Goal: Check status: Check status

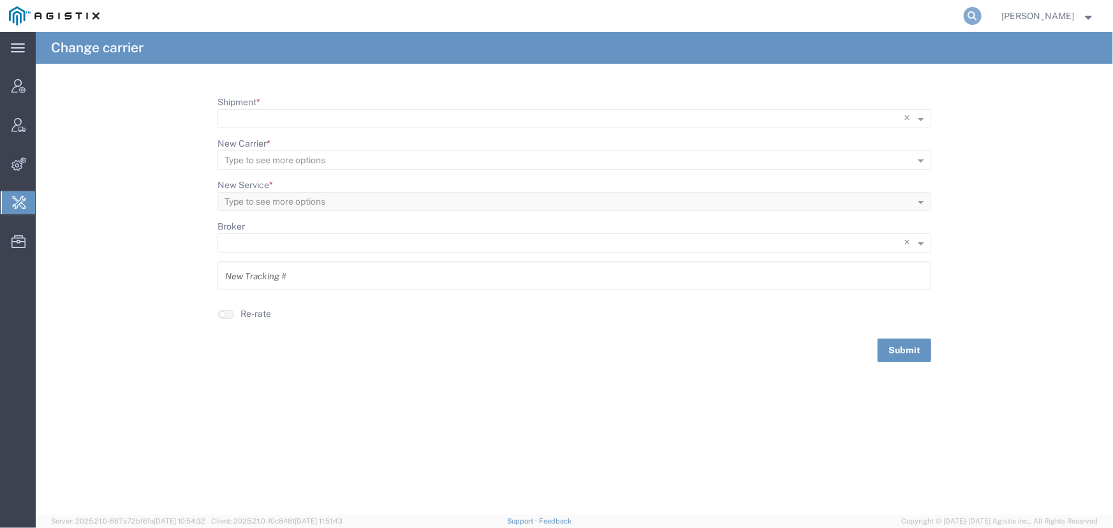
click at [971, 13] on icon at bounding box center [973, 16] width 18 height 18
type input "offline@allogene.com"
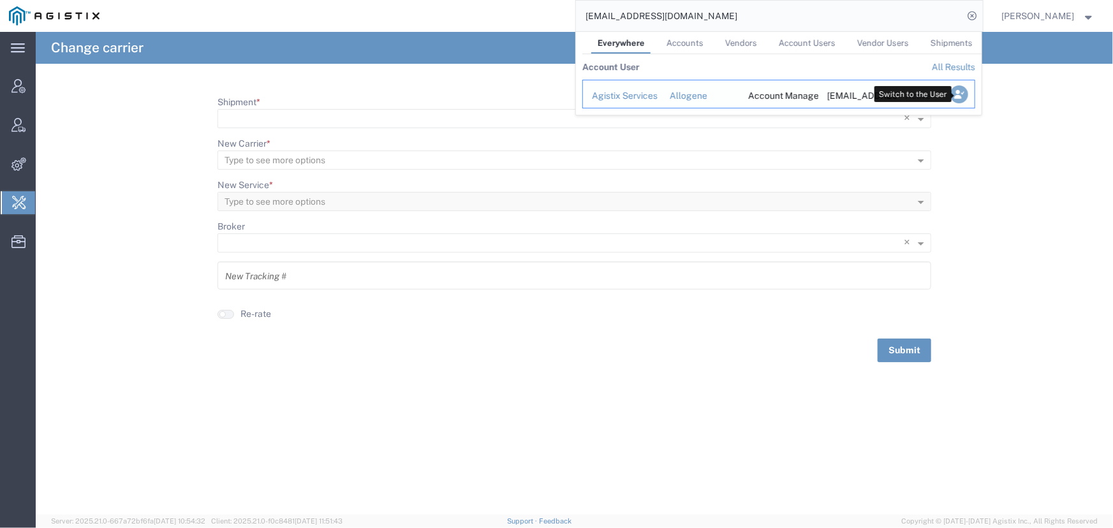
click at [955, 96] on icon "Search Results" at bounding box center [959, 94] width 18 height 18
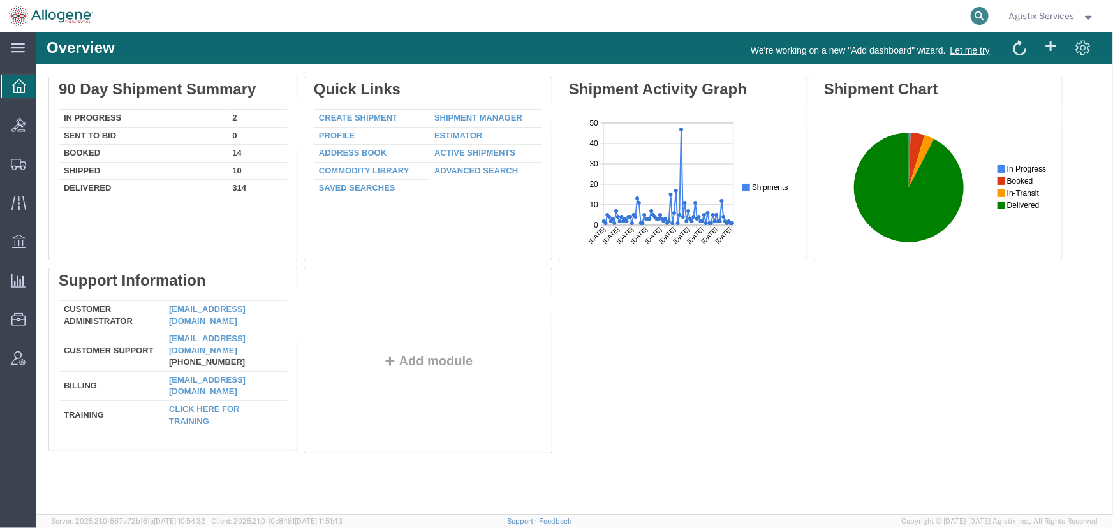
click at [979, 18] on icon at bounding box center [980, 16] width 18 height 18
type input "57066444"
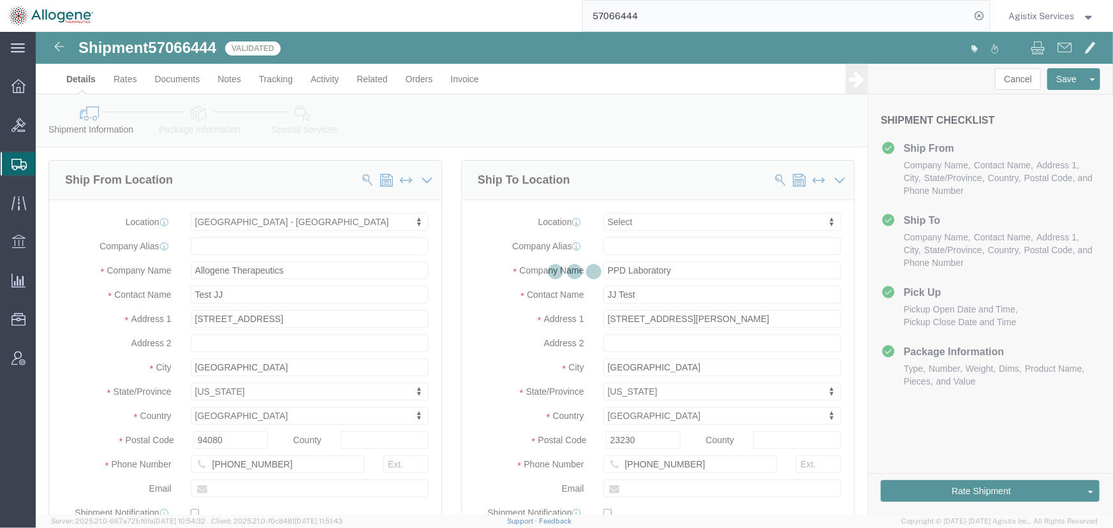
select select "52632"
select select
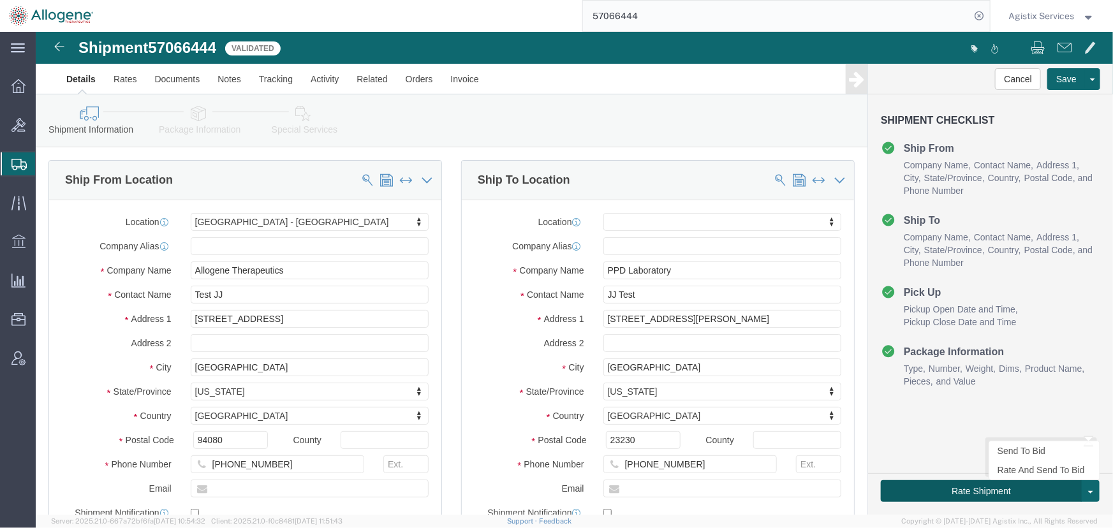
click button "Rate Shipment"
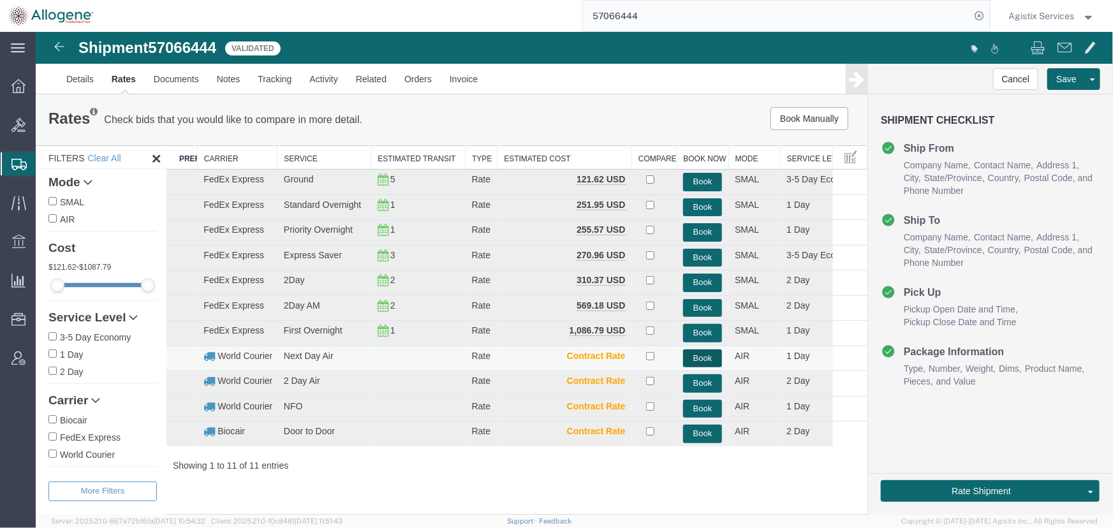
click at [702, 353] on button "Book" at bounding box center [701, 358] width 39 height 18
click at [328, 77] on link "Activity" at bounding box center [323, 78] width 46 height 31
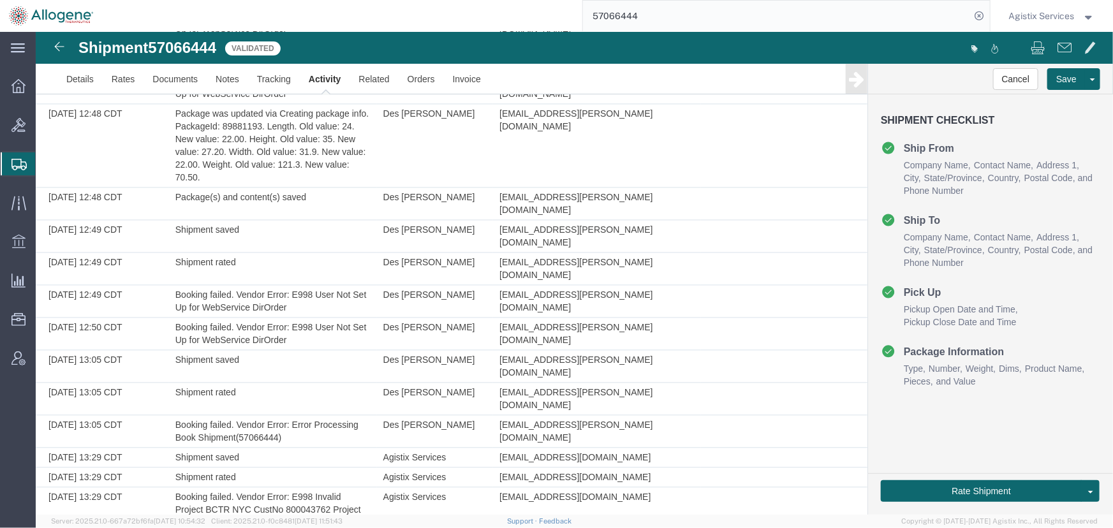
scroll to position [1273, 0]
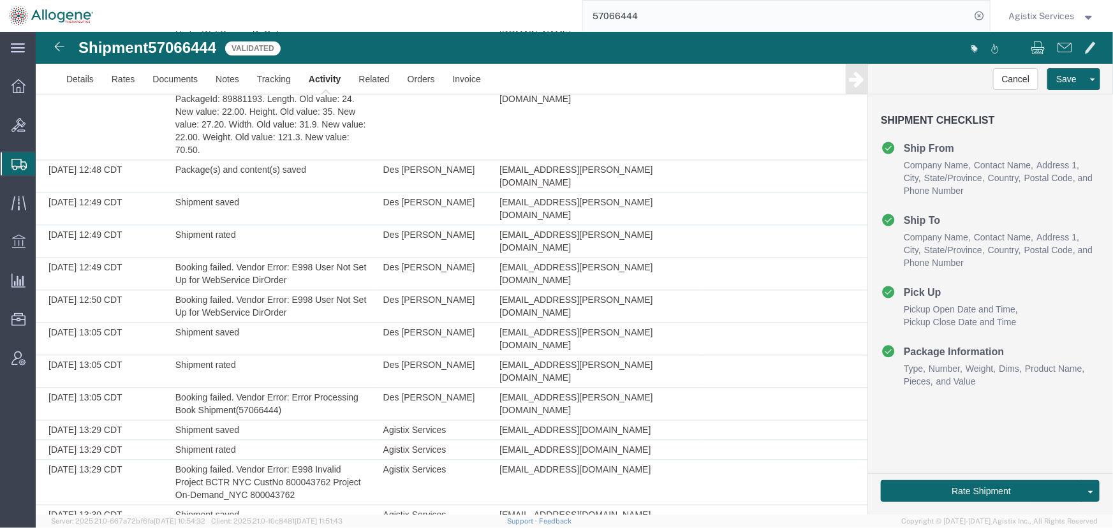
click at [1024, 16] on span "Agistix Services" at bounding box center [1042, 16] width 66 height 14
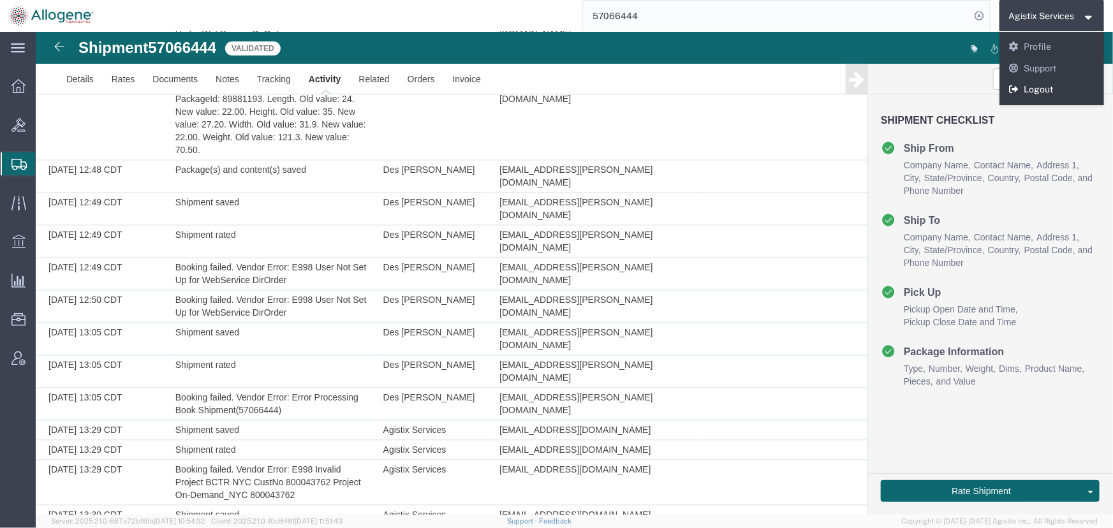
click at [1021, 90] on link "Logout" at bounding box center [1052, 90] width 105 height 22
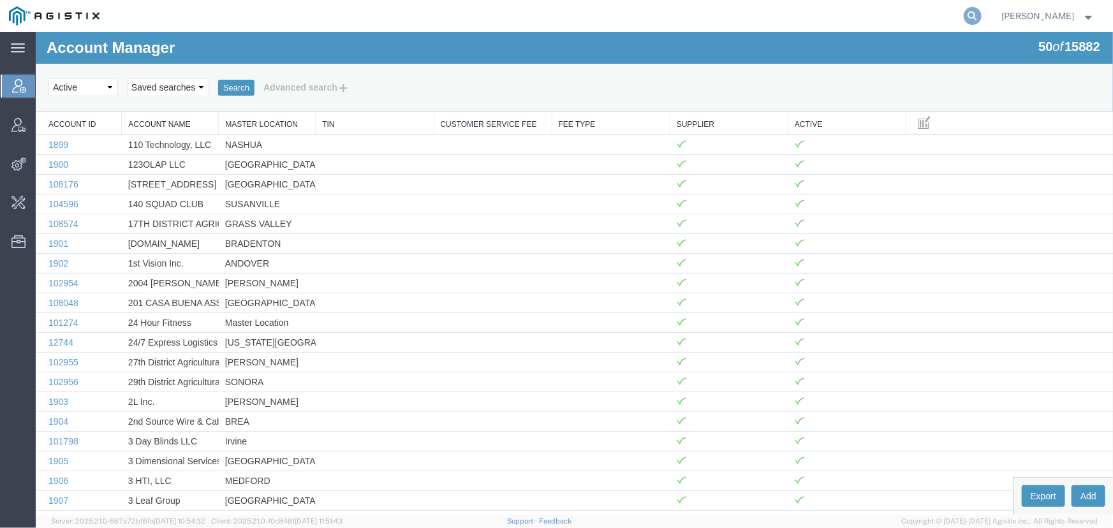
click at [977, 18] on icon at bounding box center [973, 16] width 18 height 18
type input "allogene"
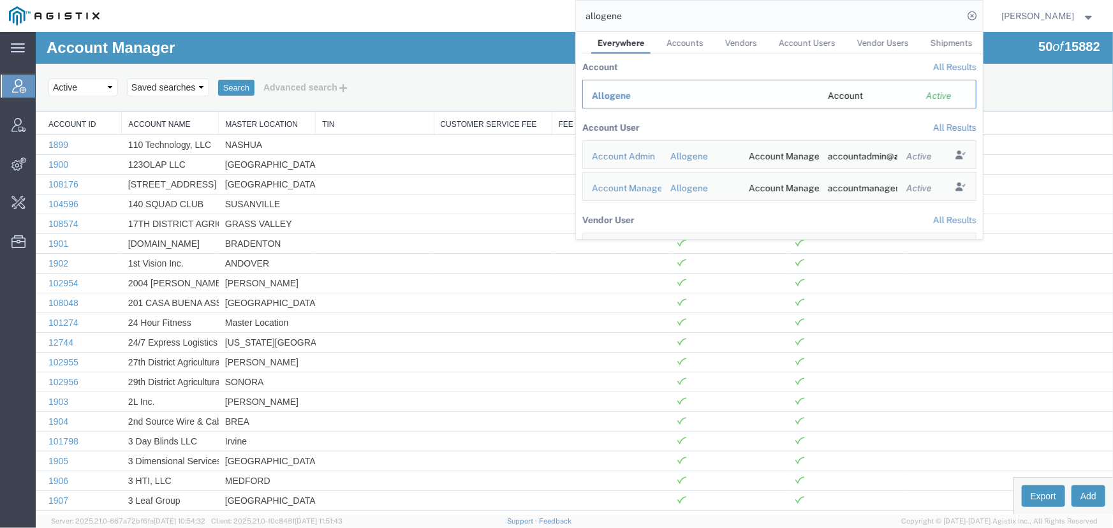
click at [604, 91] on span "Allogene" at bounding box center [611, 96] width 39 height 10
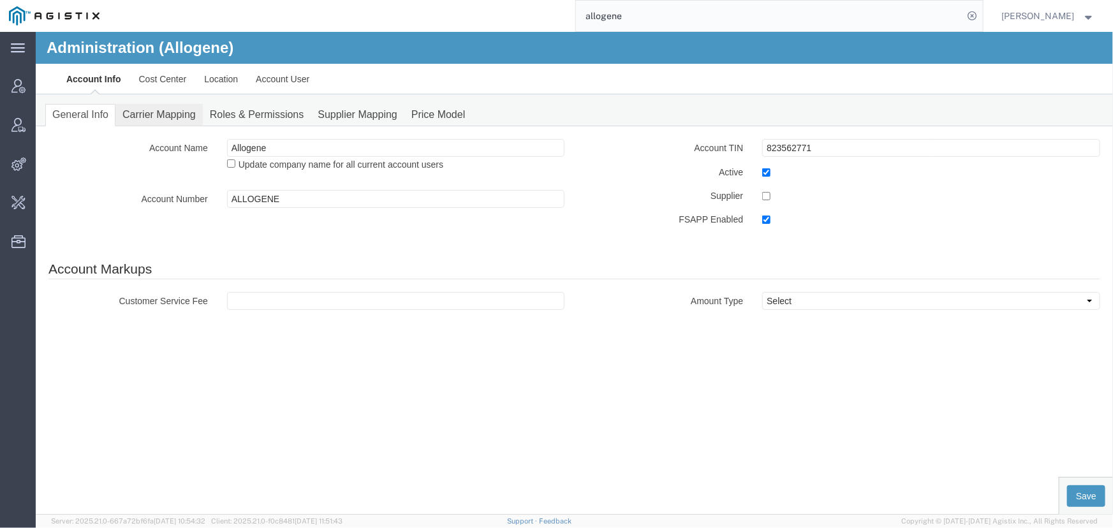
click at [157, 114] on link "Carrier Mapping" at bounding box center [158, 114] width 87 height 22
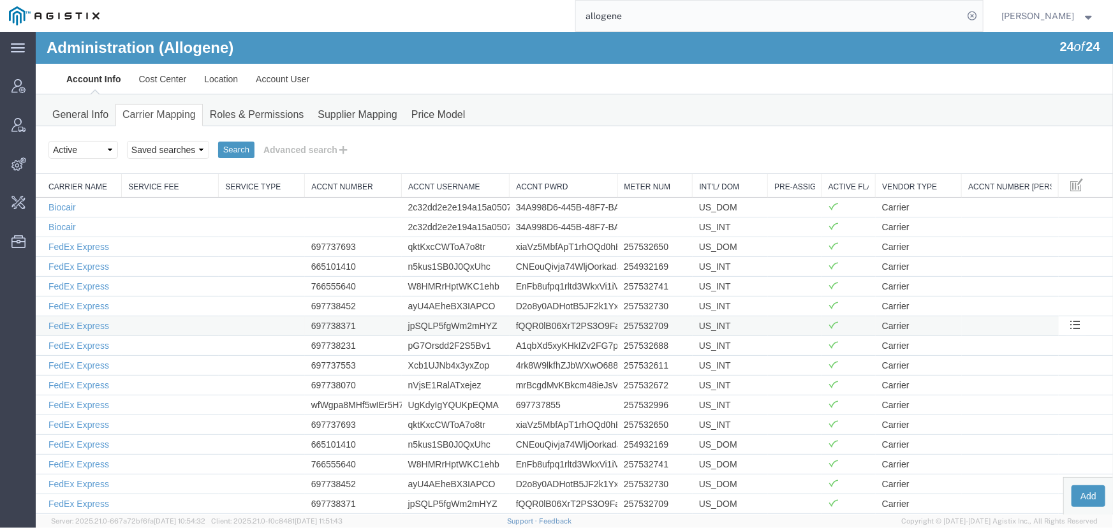
scroll to position [168, 0]
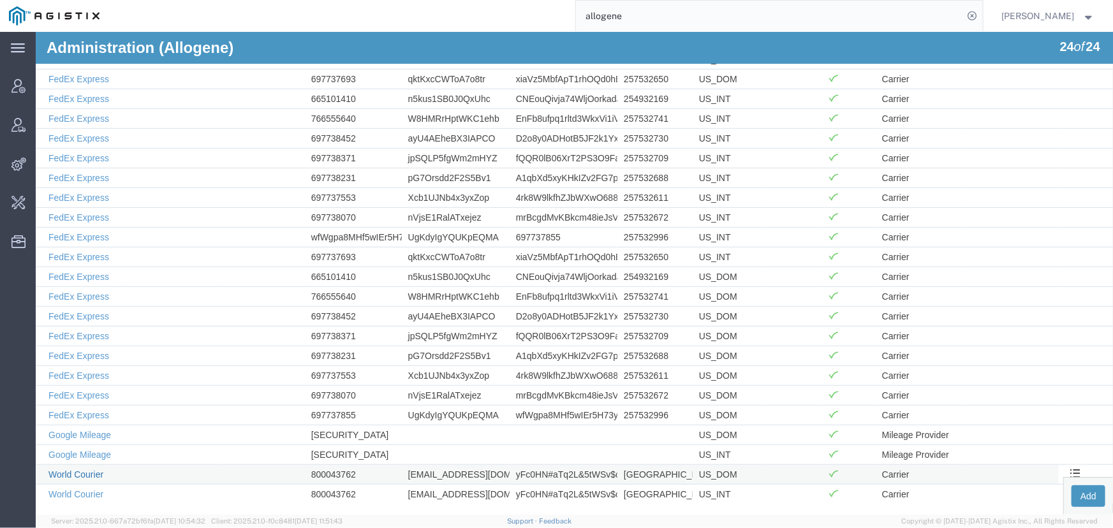
click at [84, 469] on link "World Courier" at bounding box center [75, 474] width 55 height 10
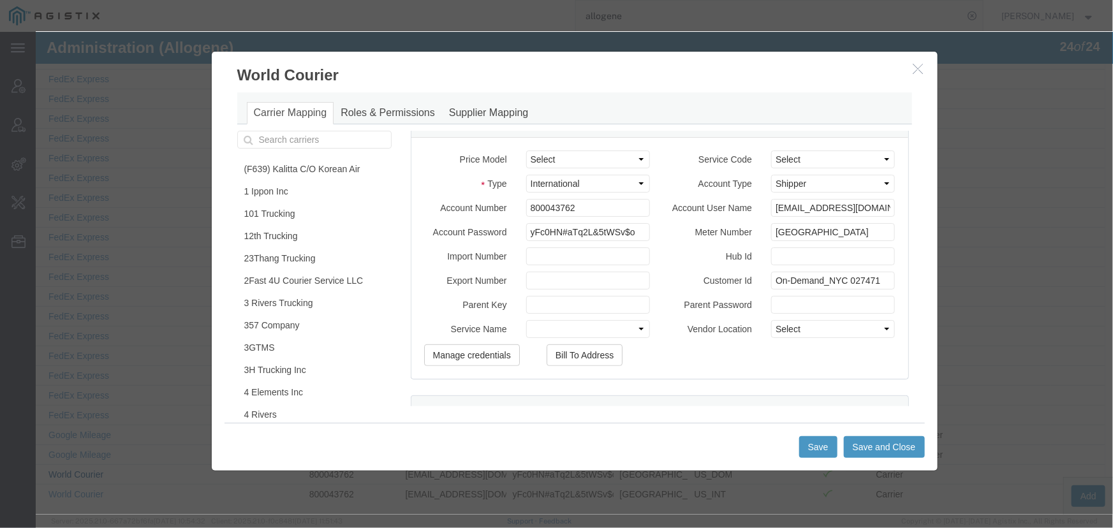
scroll to position [290, 0]
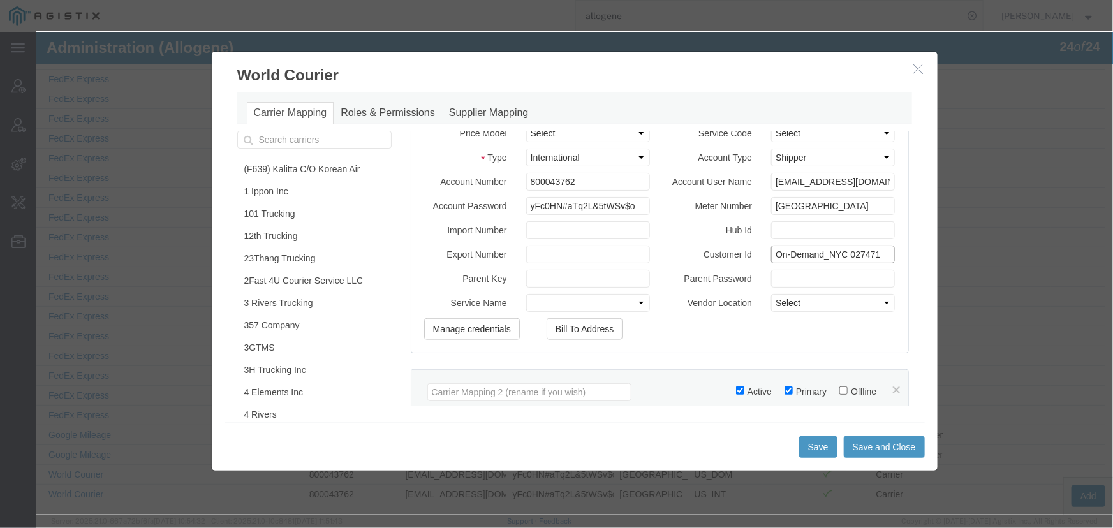
drag, startPoint x: 835, startPoint y: 261, endPoint x: 888, endPoint y: 260, distance: 52.9
click at [888, 260] on div "Price Model Select (F639) Kalitta C/O Korean Air::ASRC_2023_c_KALW 101 Trucking…" at bounding box center [659, 231] width 497 height 241
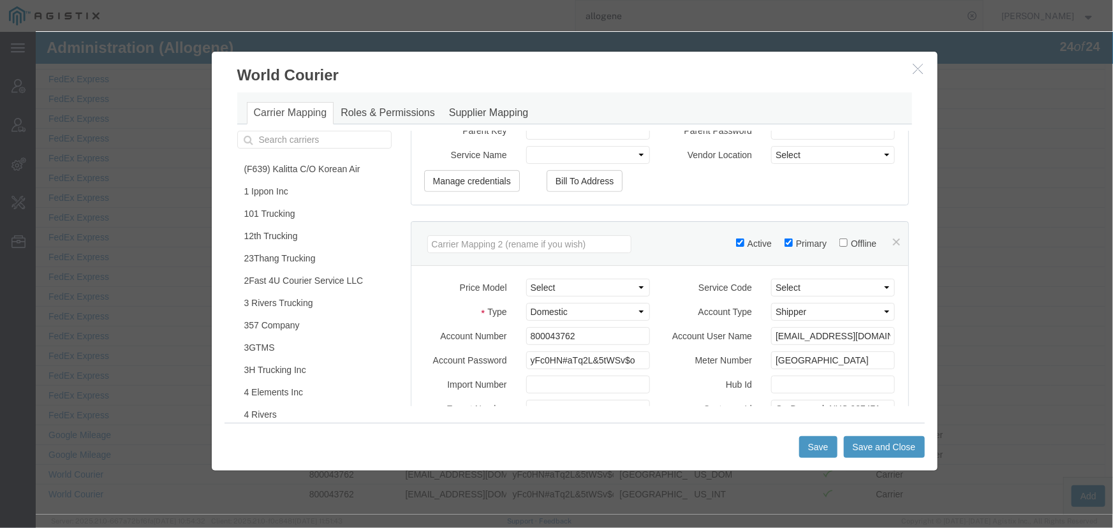
scroll to position [522, 0]
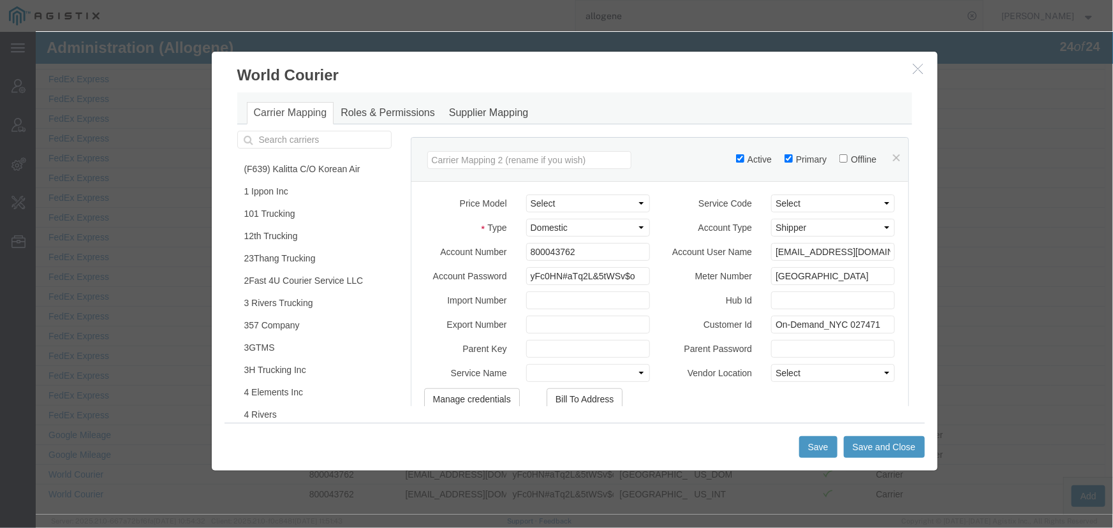
type input "On-Demand_NYC 800043762"
drag, startPoint x: 836, startPoint y: 335, endPoint x: 898, endPoint y: 334, distance: 61.9
click at [898, 334] on div "Account Vendor Markups Customer-Vendor Service Fee Select Flat Percentage Custo…" at bounding box center [660, 268] width 501 height 276
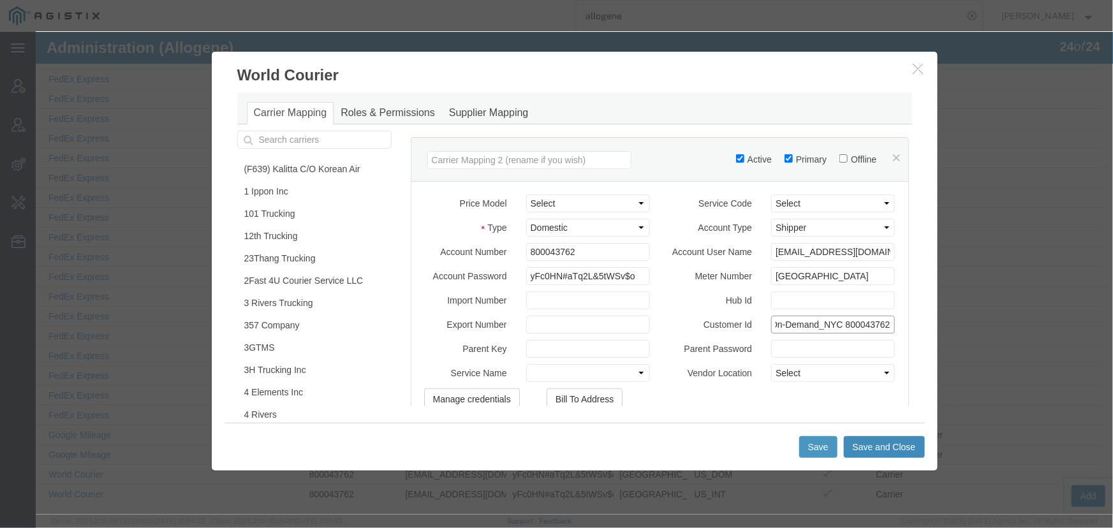
type input "On-Demand_NYC 800043762"
click at [892, 449] on button "Save and Close" at bounding box center [883, 447] width 81 height 22
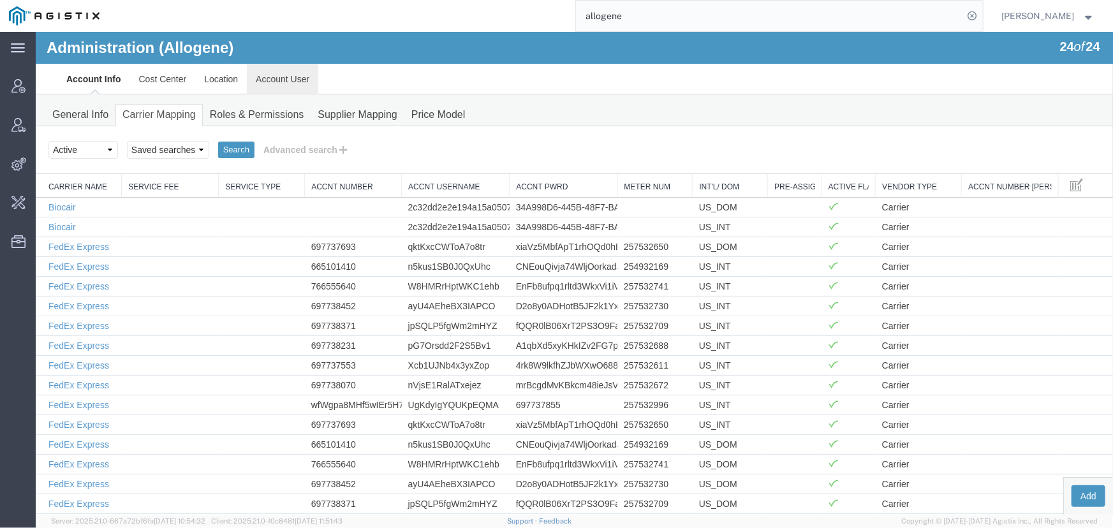
click at [291, 83] on link "Account User" at bounding box center [281, 78] width 71 height 31
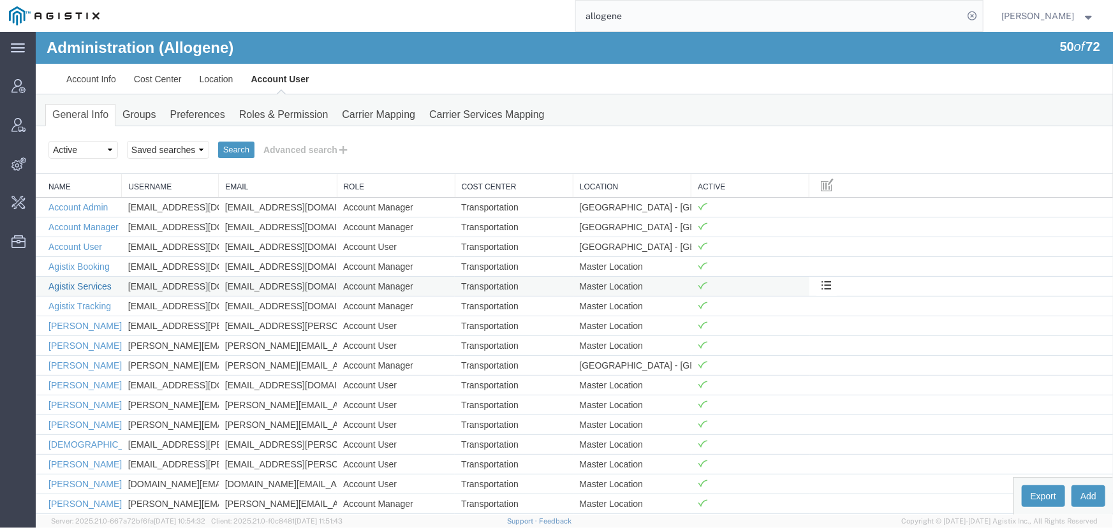
click at [65, 287] on link "Agistix Services" at bounding box center [79, 286] width 63 height 10
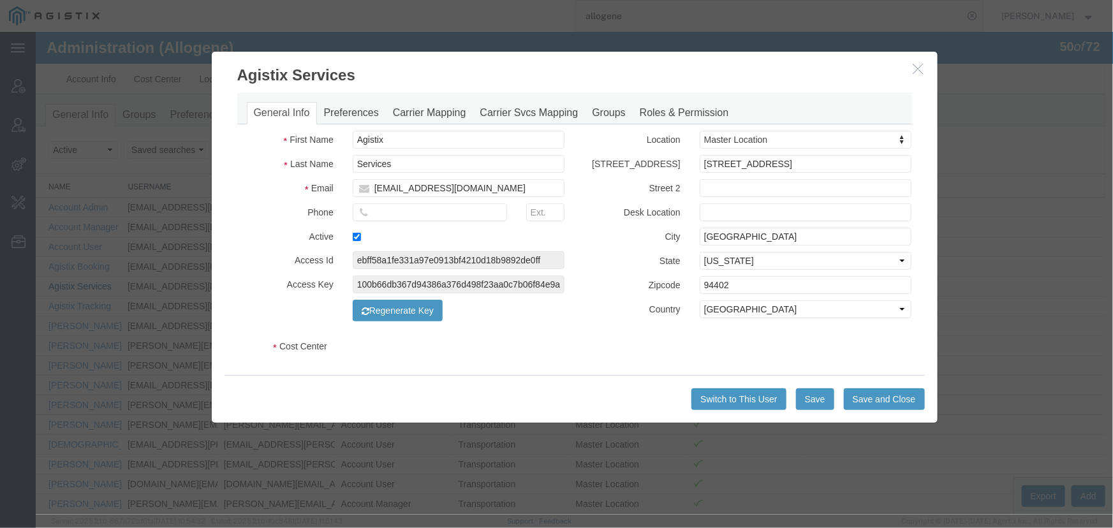
select select "COSTCENTER"
select select "65131"
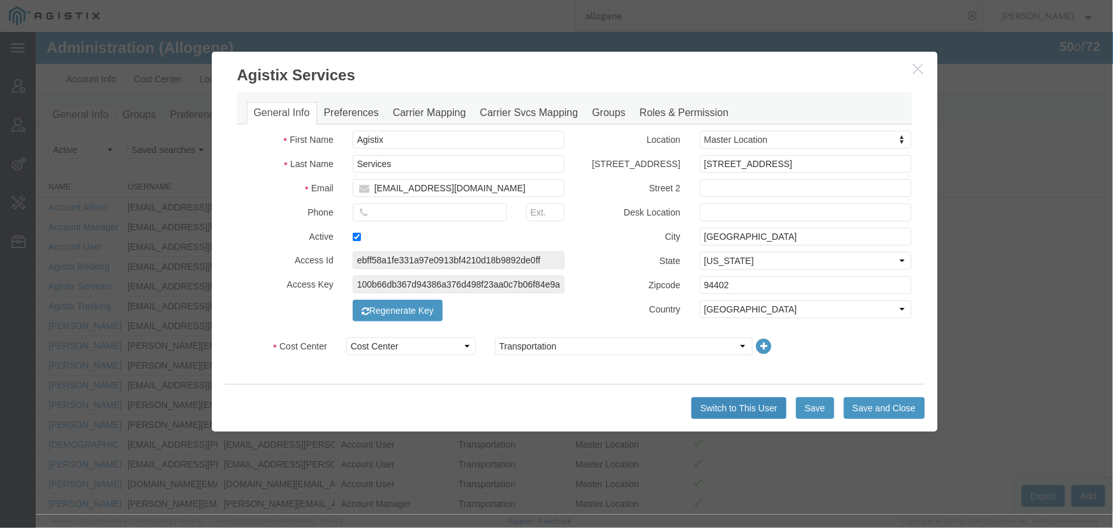
click at [734, 406] on button "Switch to This User" at bounding box center [738, 408] width 94 height 22
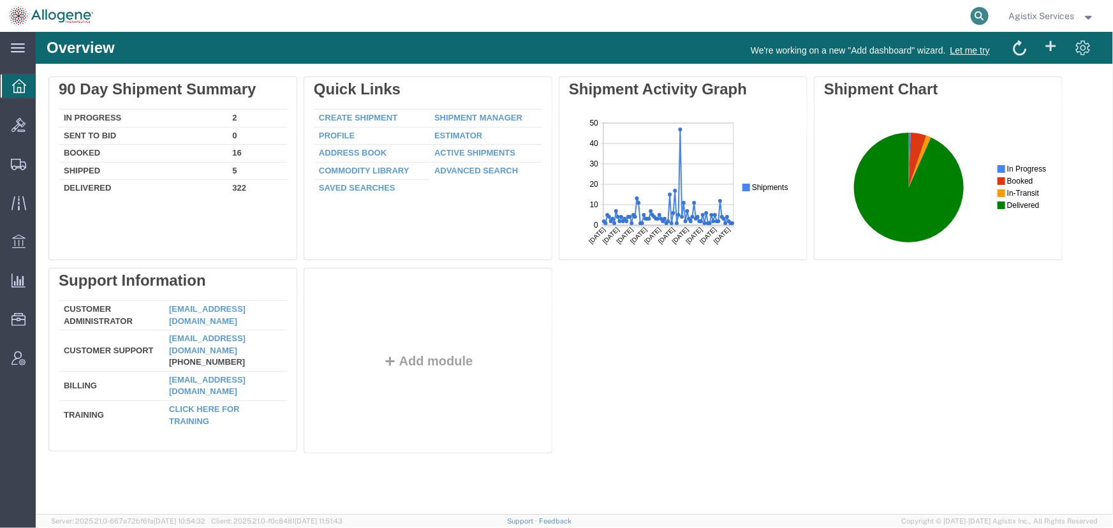
click at [978, 16] on icon at bounding box center [980, 16] width 18 height 18
type input "57066444"
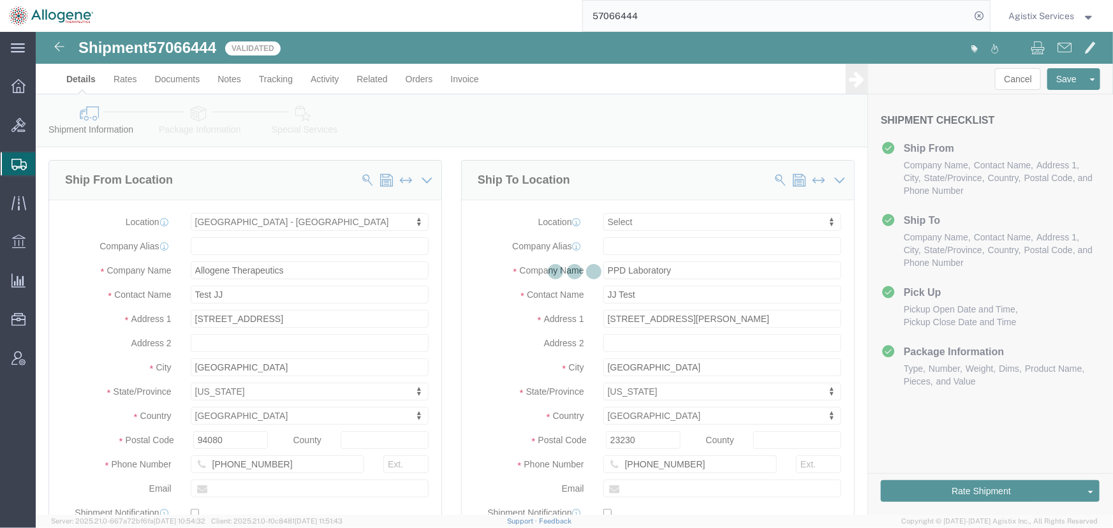
select select "52632"
select select
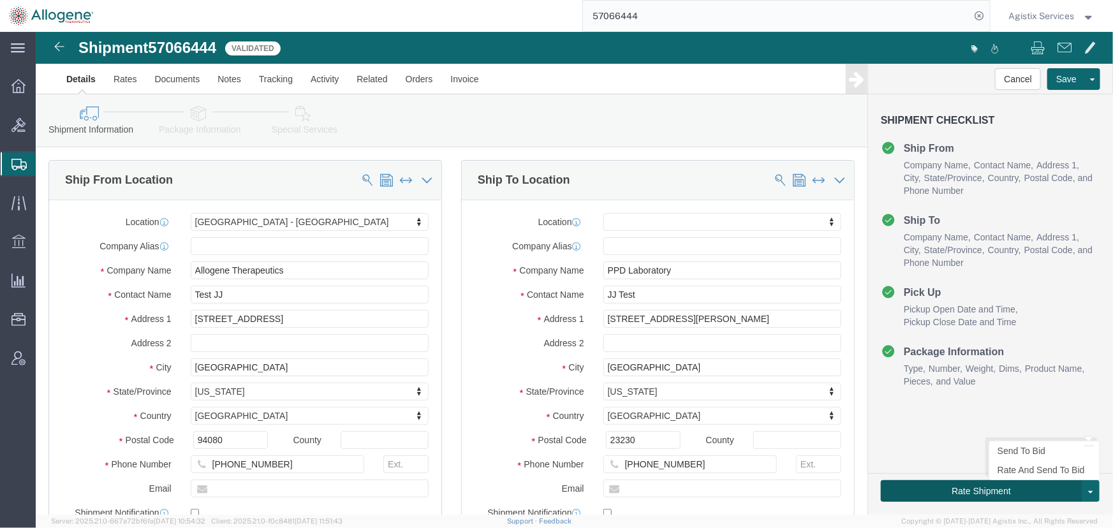
click button "Rate Shipment"
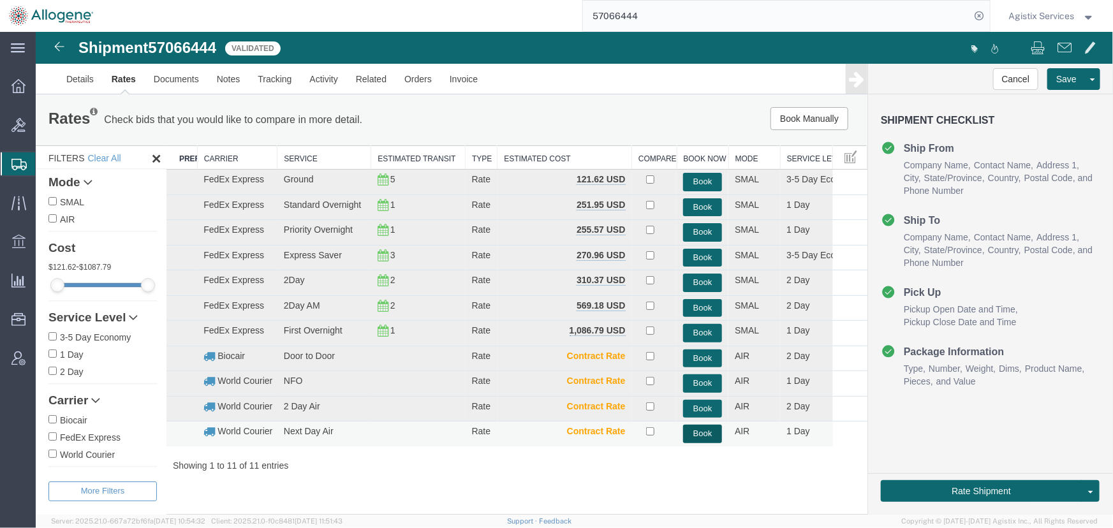
click at [702, 427] on button "Book" at bounding box center [701, 433] width 39 height 18
click at [799, 117] on button "Book Manually" at bounding box center [809, 118] width 78 height 23
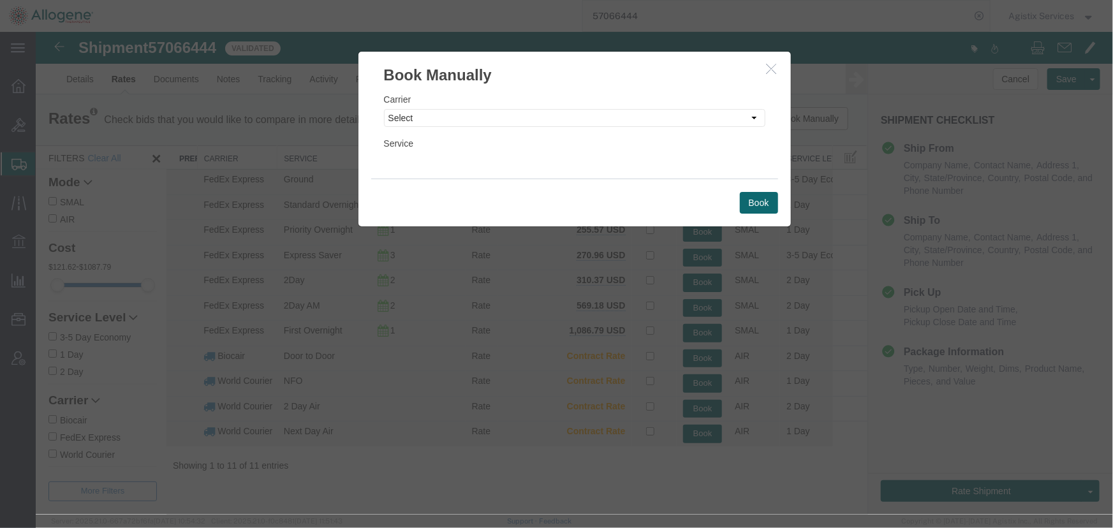
click at [770, 67] on icon "button" at bounding box center [771, 68] width 10 height 11
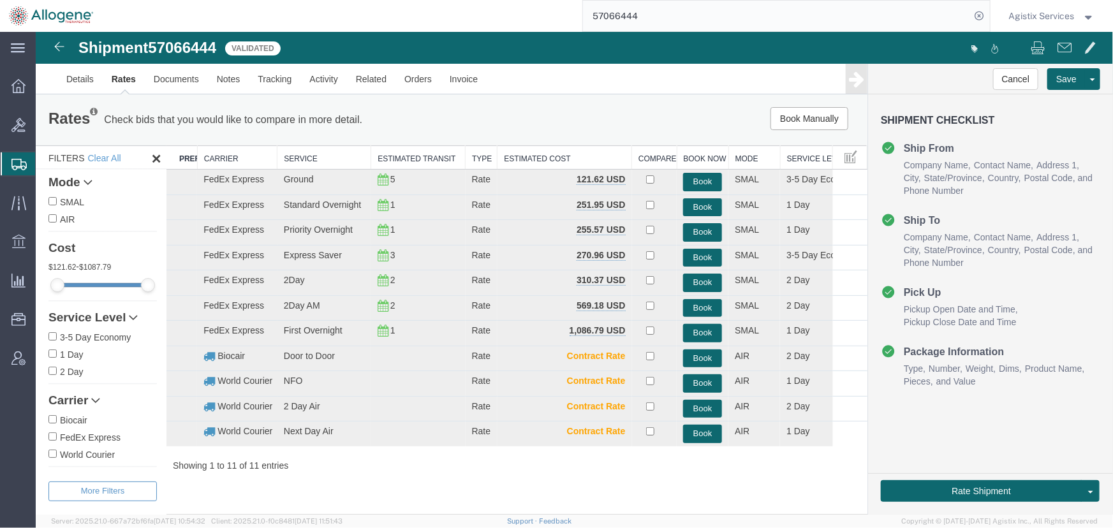
click at [1067, 17] on span "Agistix Services" at bounding box center [1042, 16] width 66 height 14
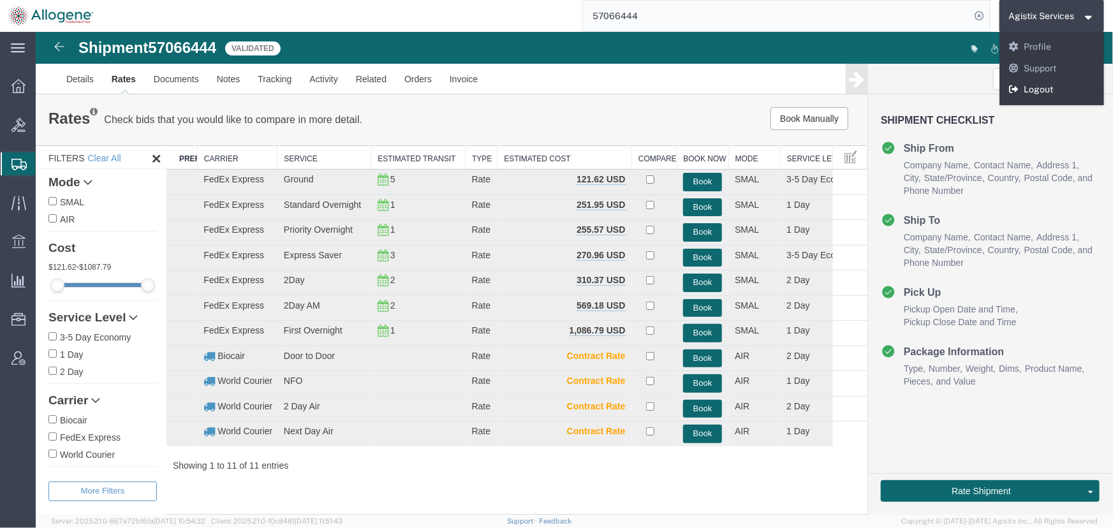
click at [1046, 89] on link "Logout" at bounding box center [1052, 90] width 105 height 22
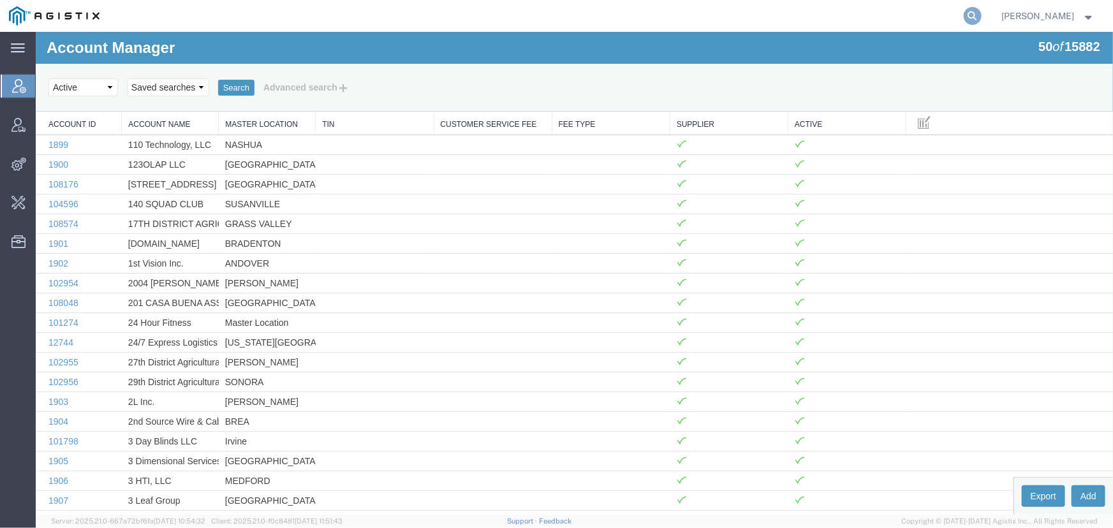
click at [972, 10] on icon at bounding box center [973, 16] width 18 height 18
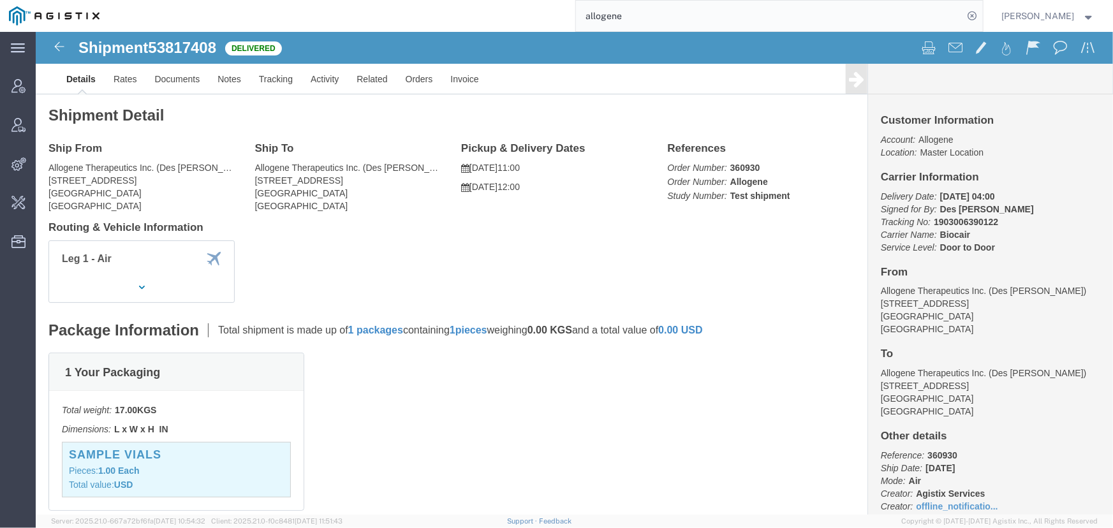
drag, startPoint x: 628, startPoint y: 13, endPoint x: 434, endPoint y: 22, distance: 194.1
click at [434, 22] on div "allogene" at bounding box center [545, 16] width 874 height 32
type input "offline@allogene"
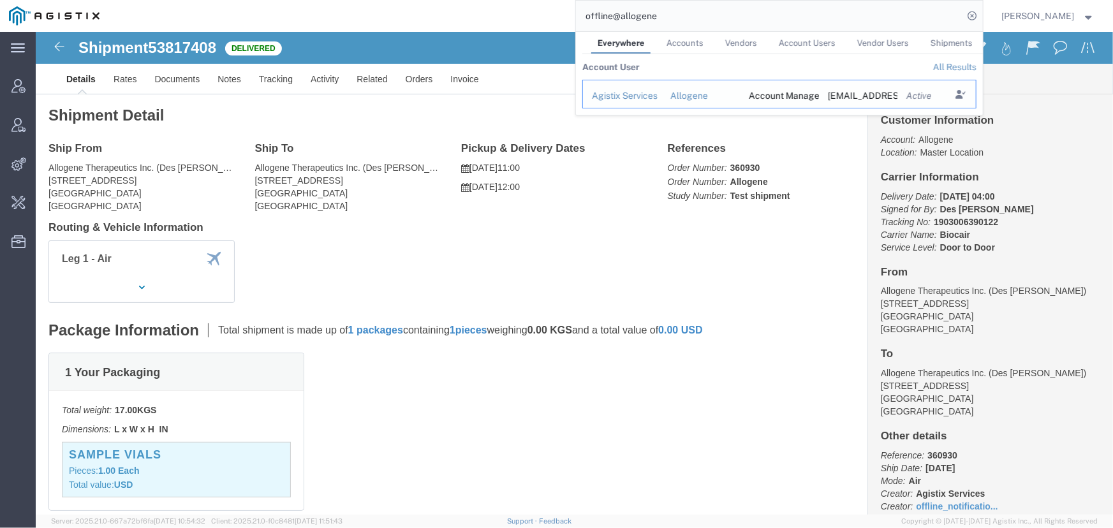
click at [632, 94] on div "Agistix Services" at bounding box center [622, 95] width 61 height 13
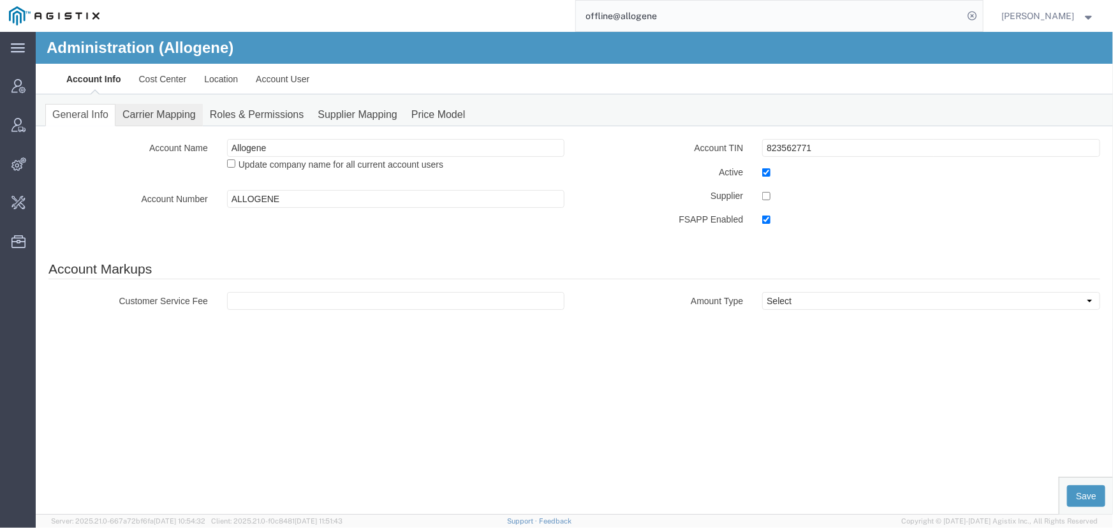
click at [167, 111] on link "Carrier Mapping" at bounding box center [158, 114] width 87 height 22
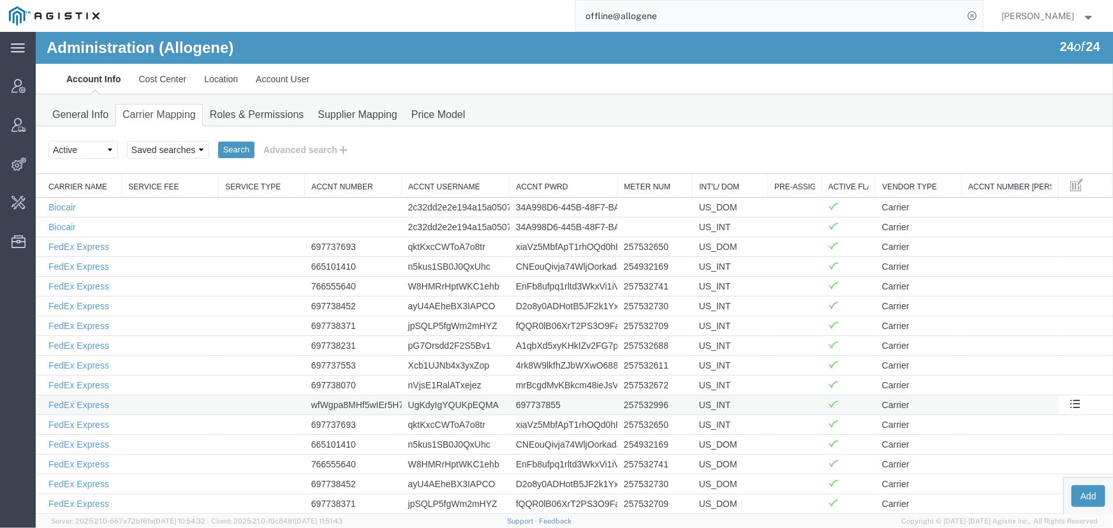
scroll to position [168, 0]
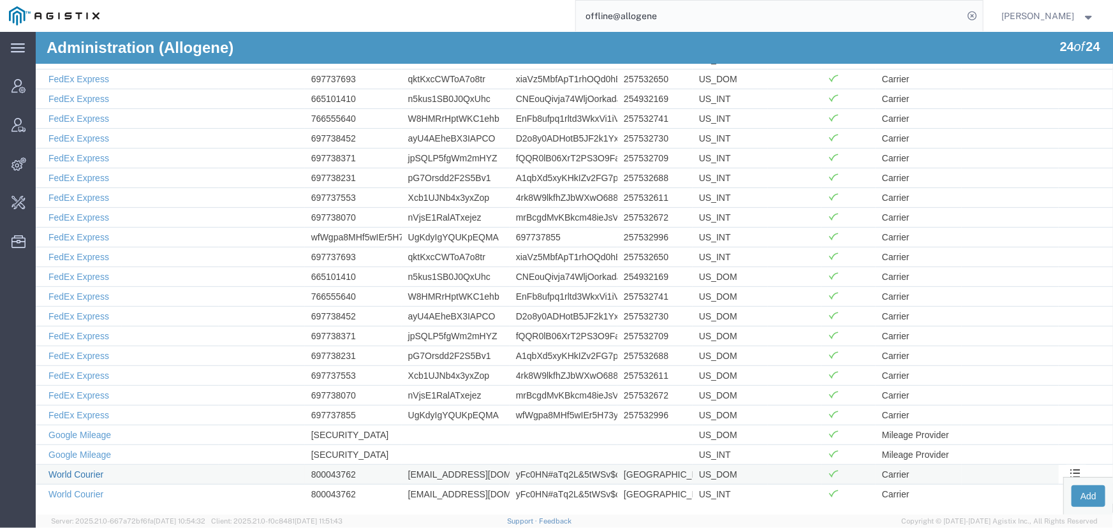
click at [89, 476] on link "World Courier" at bounding box center [75, 474] width 55 height 10
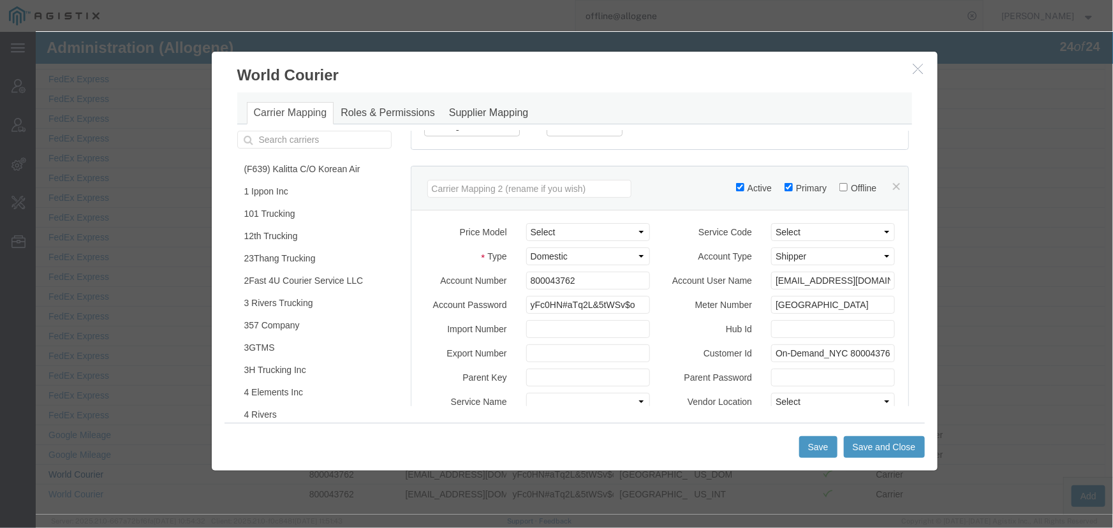
scroll to position [522, 0]
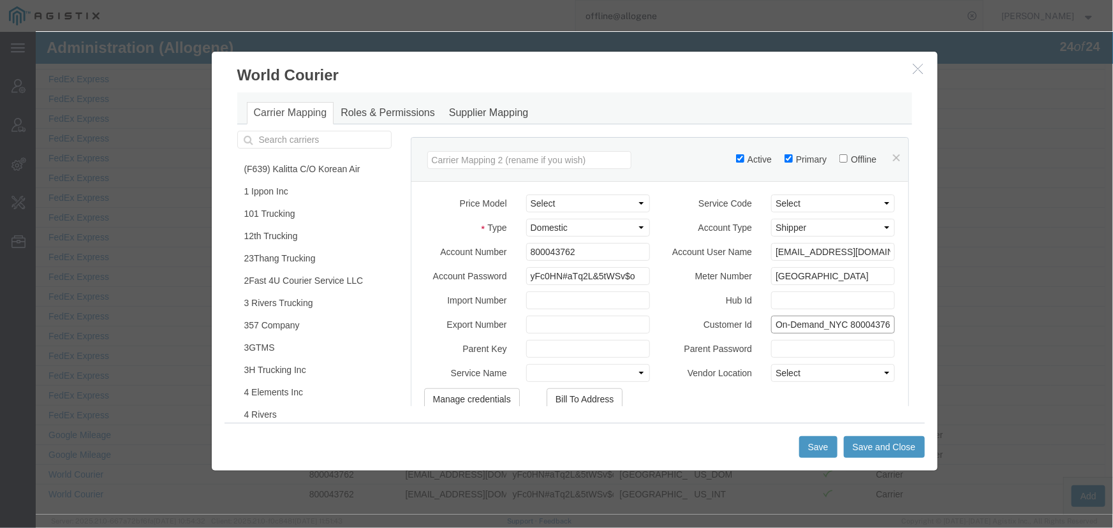
click at [836, 333] on input "On-Demand_NYC 800043762" at bounding box center [833, 324] width 124 height 18
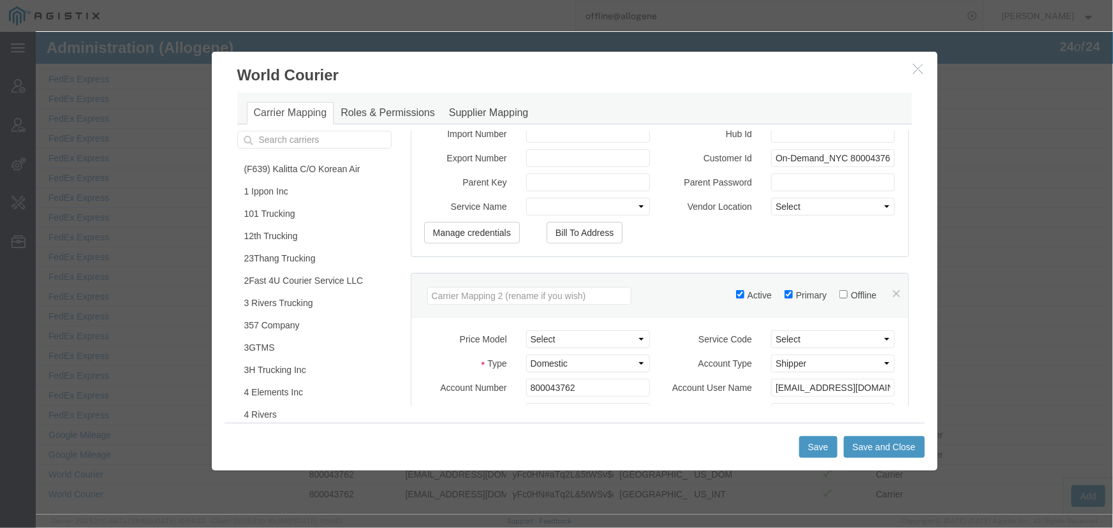
scroll to position [306, 0]
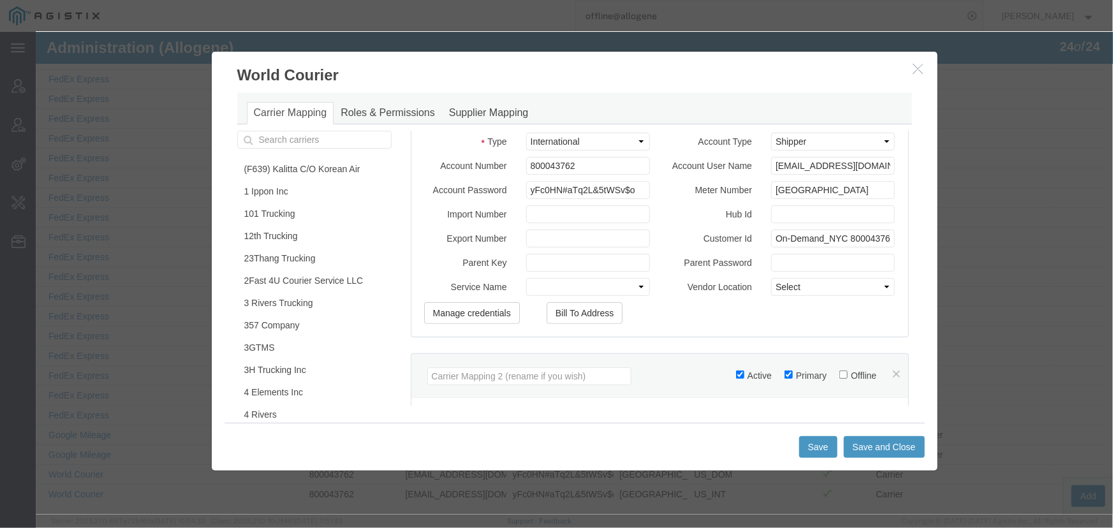
type input "On-Demand_NYC 0800043762"
click at [835, 246] on input "On-Demand_NYC 800043762" at bounding box center [833, 238] width 124 height 18
type input "On-Demand_NYC 0800043762"
click at [870, 446] on button "Save and Close" at bounding box center [883, 447] width 81 height 22
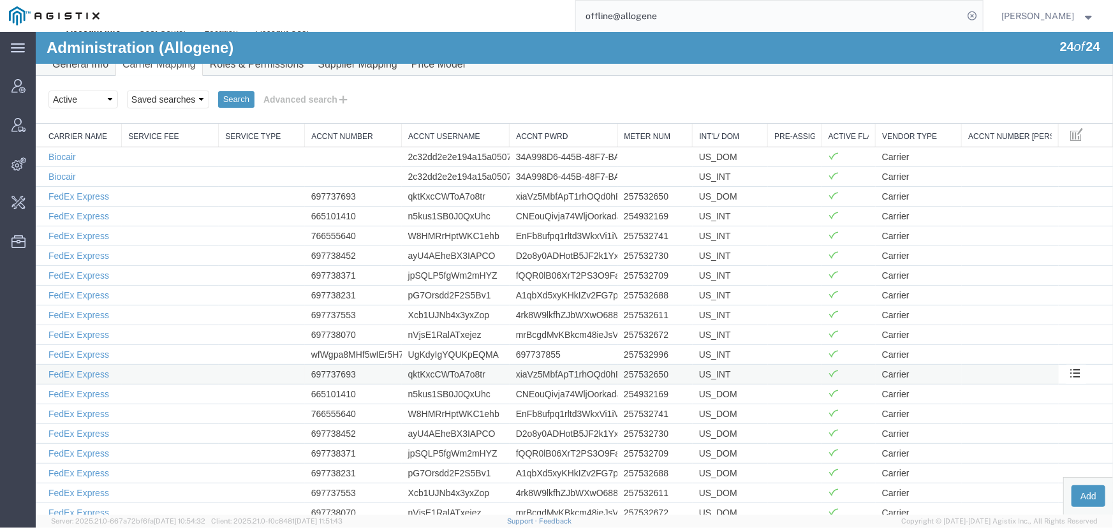
scroll to position [0, 0]
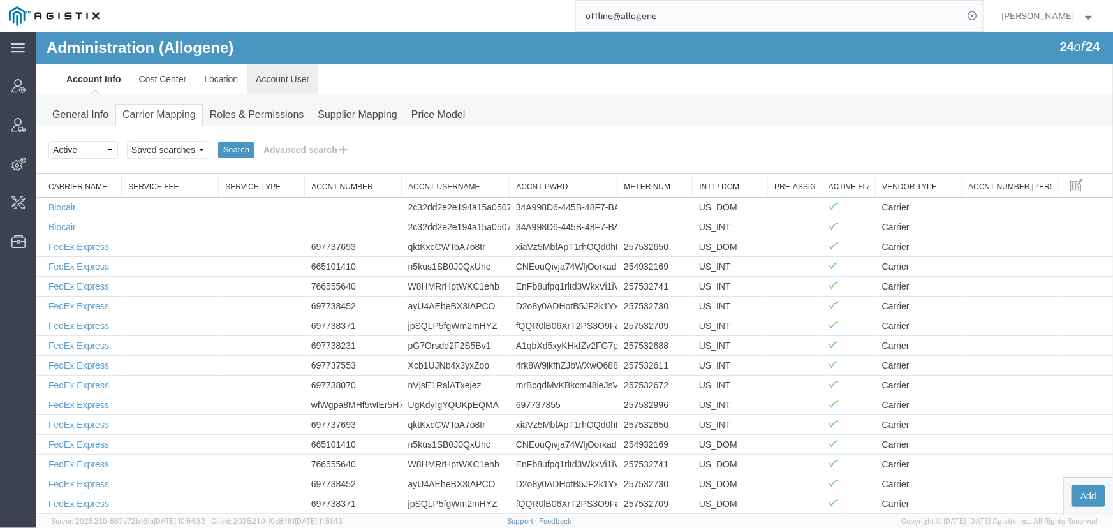
click at [276, 78] on link "Account User" at bounding box center [281, 78] width 71 height 31
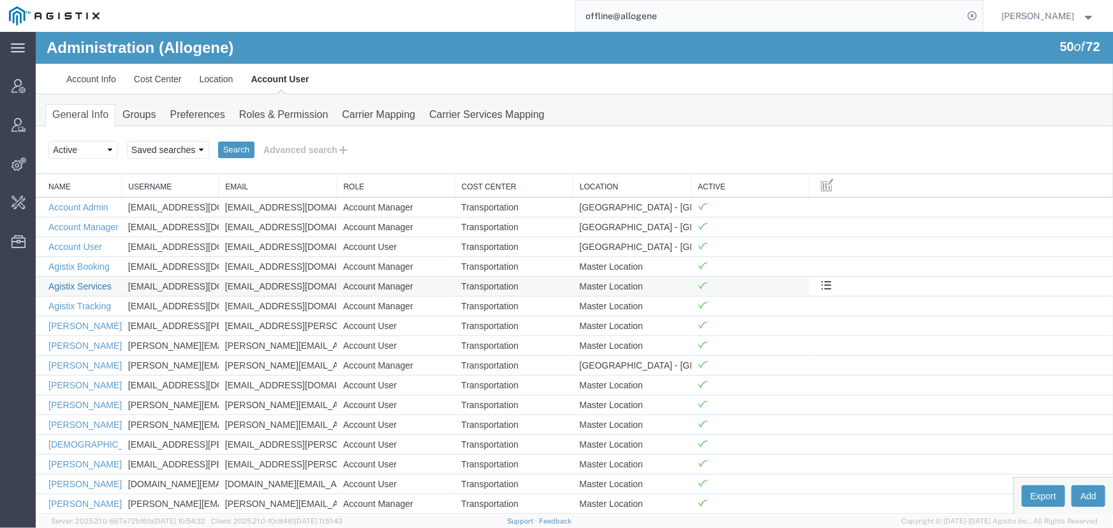
click at [76, 286] on link "Agistix Services" at bounding box center [79, 286] width 63 height 10
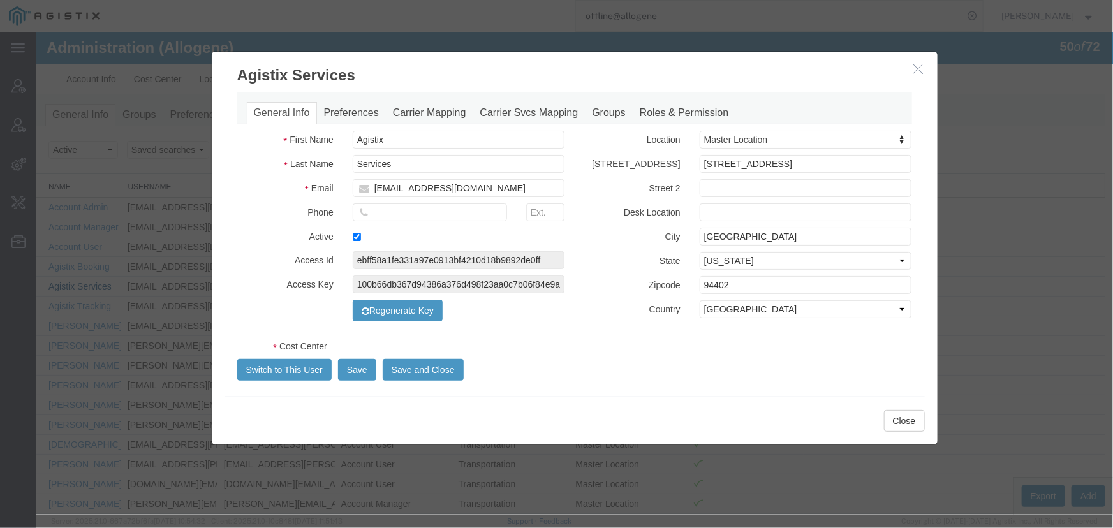
select select "COSTCENTER"
select select "65131"
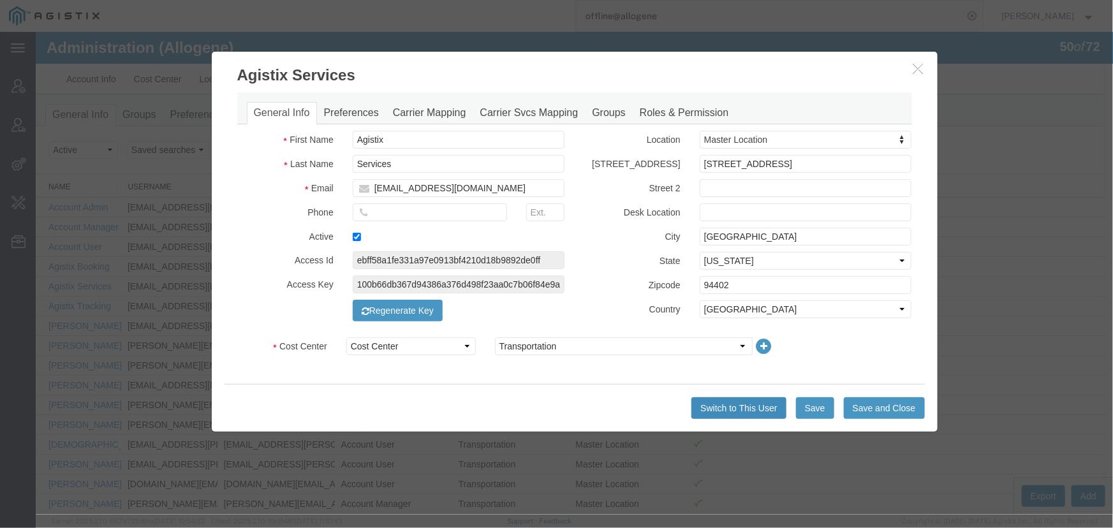
click at [734, 411] on button "Switch to This User" at bounding box center [738, 408] width 94 height 22
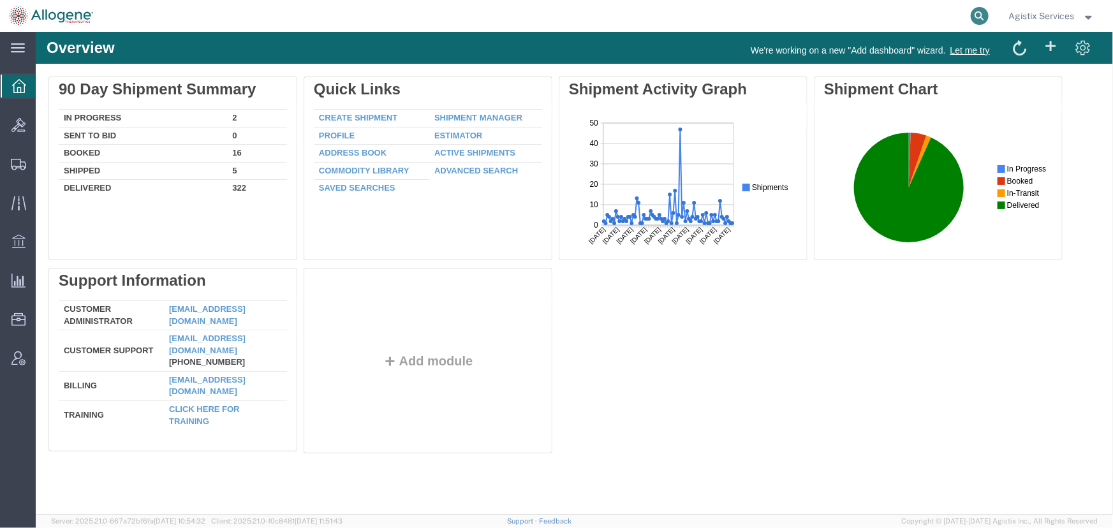
click at [971, 16] on icon at bounding box center [980, 16] width 18 height 18
type input "57066444"
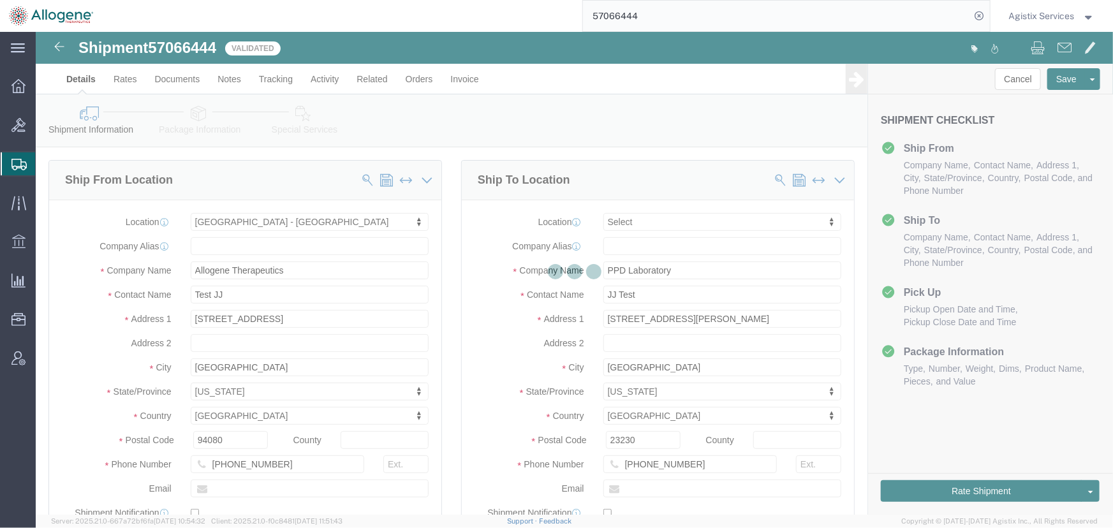
select select "52632"
select select
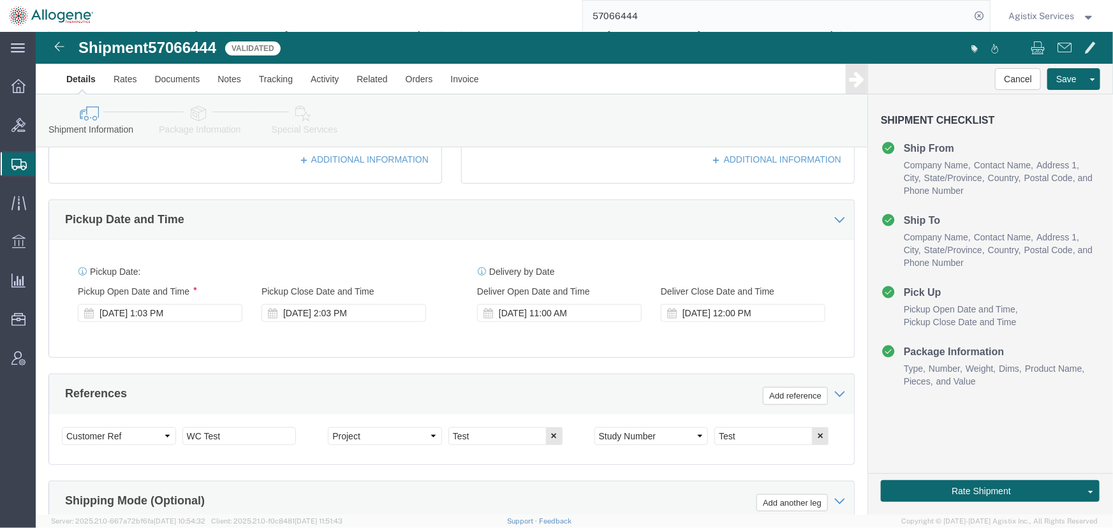
scroll to position [380, 0]
click button "Rate Shipment"
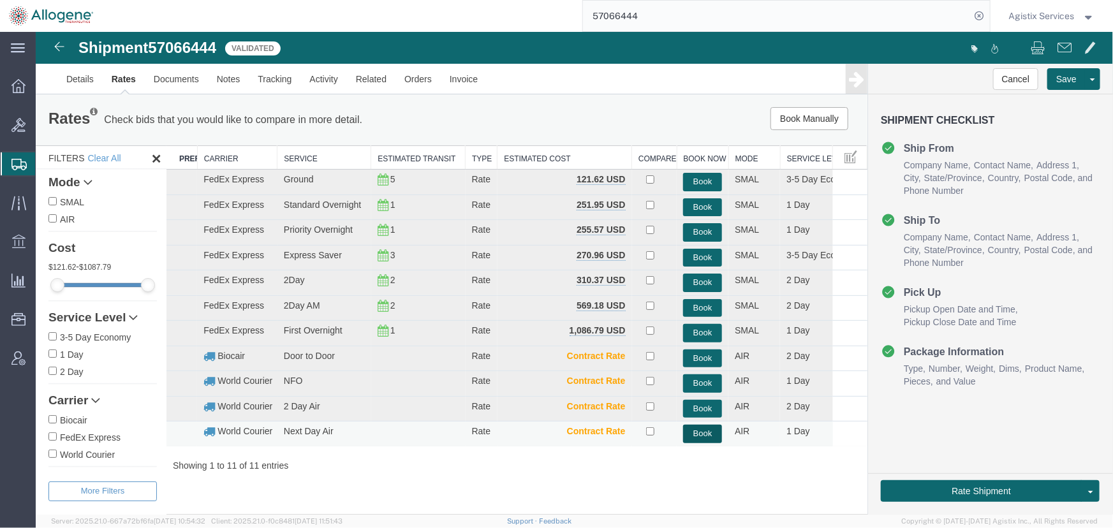
click at [703, 433] on button "Book" at bounding box center [701, 433] width 39 height 18
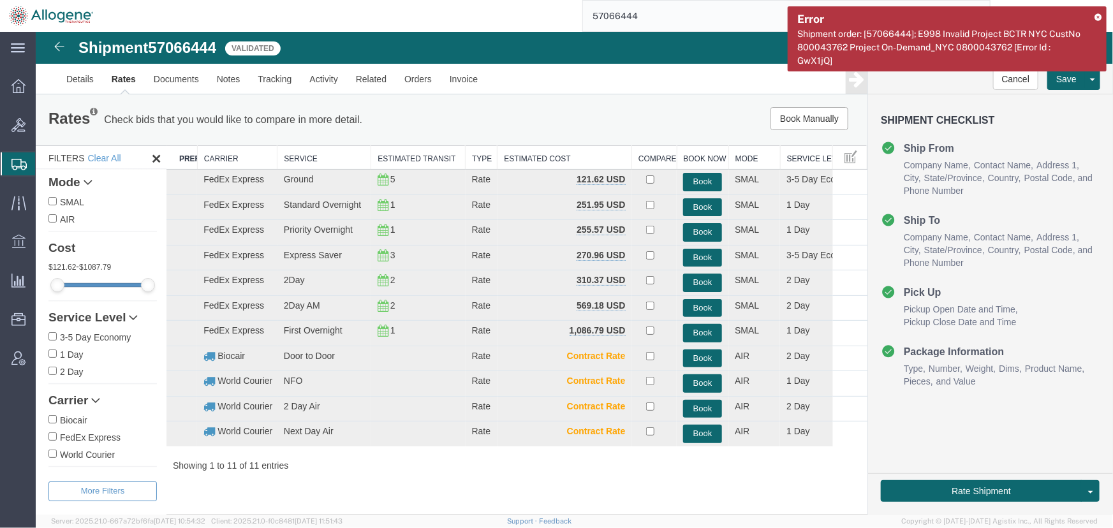
click at [1098, 16] on icon at bounding box center [1098, 16] width 7 height 7
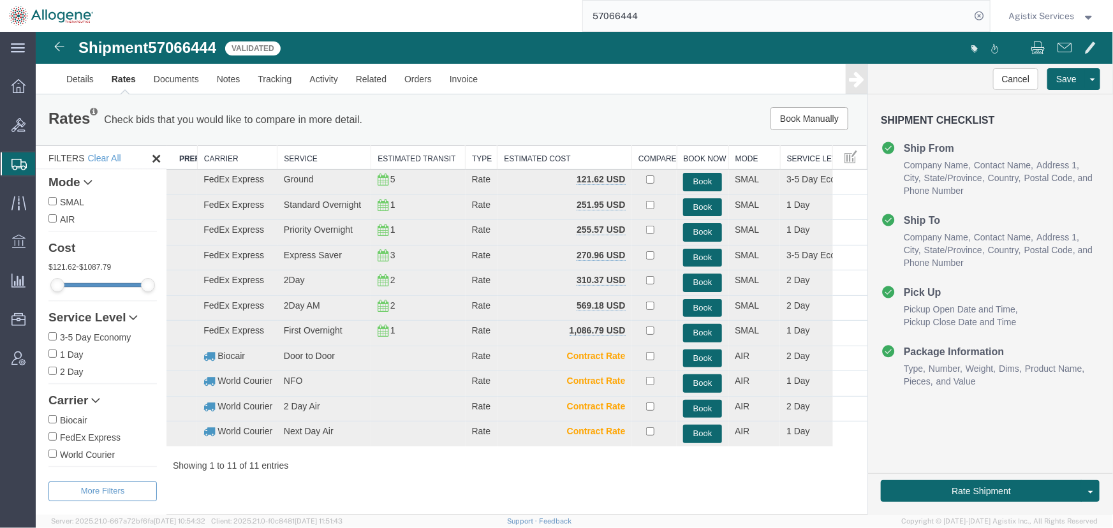
click at [1045, 15] on span "Agistix Services" at bounding box center [1042, 16] width 66 height 14
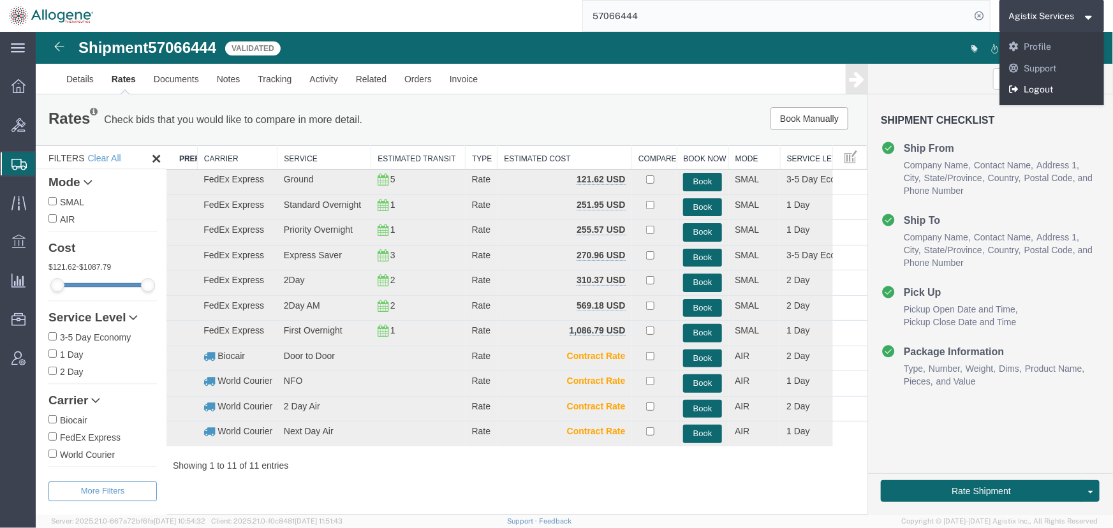
click at [1038, 89] on link "Logout" at bounding box center [1052, 90] width 105 height 22
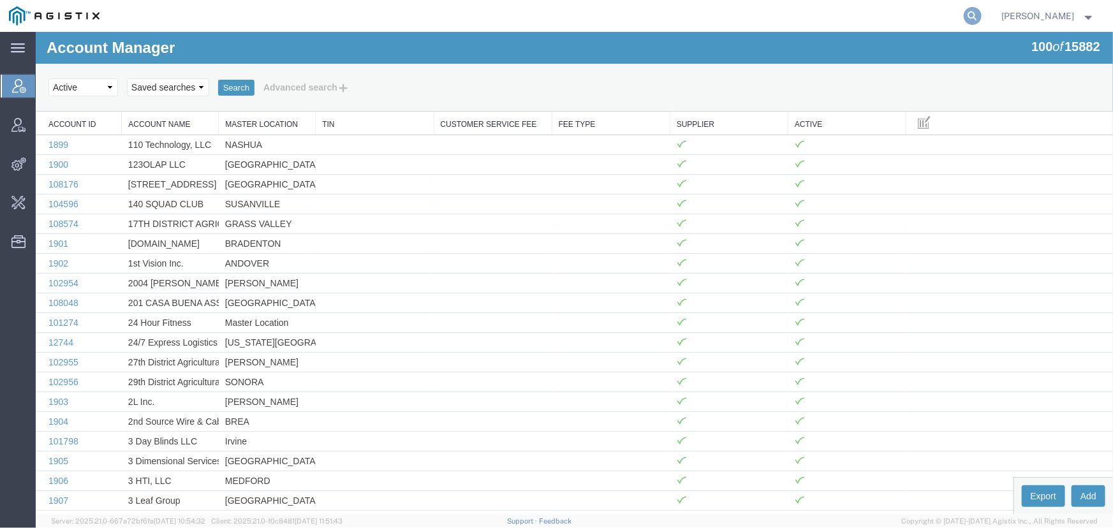
click at [971, 14] on icon at bounding box center [973, 16] width 18 height 18
type input "offline@allogene"
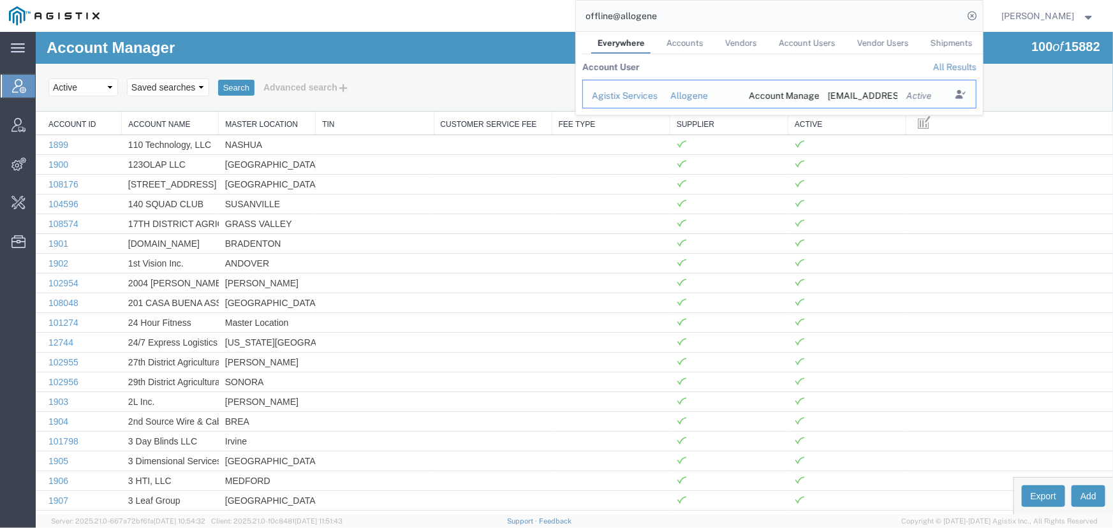
click at [610, 94] on div "Agistix Services" at bounding box center [622, 95] width 61 height 13
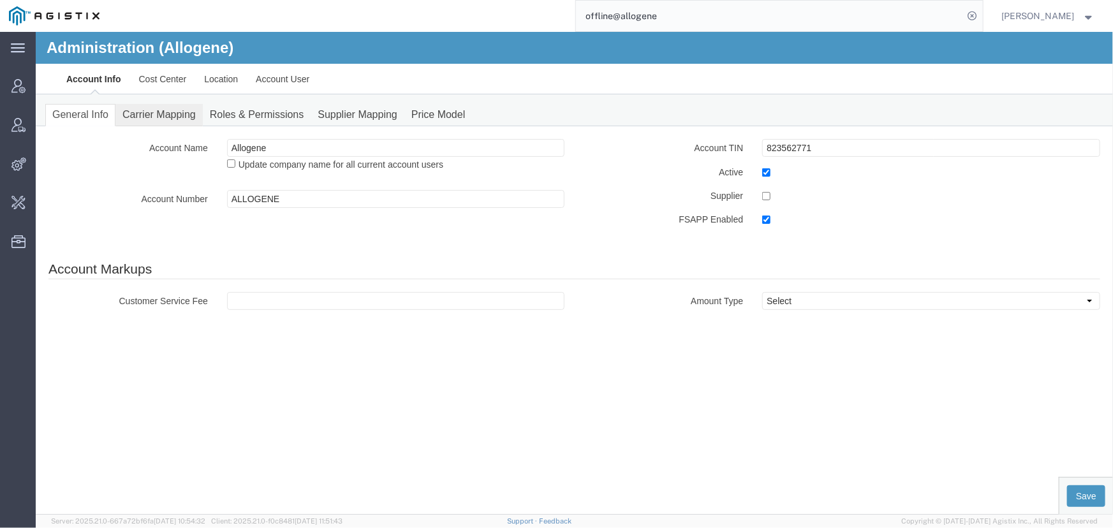
click at [134, 116] on link "Carrier Mapping" at bounding box center [158, 114] width 87 height 22
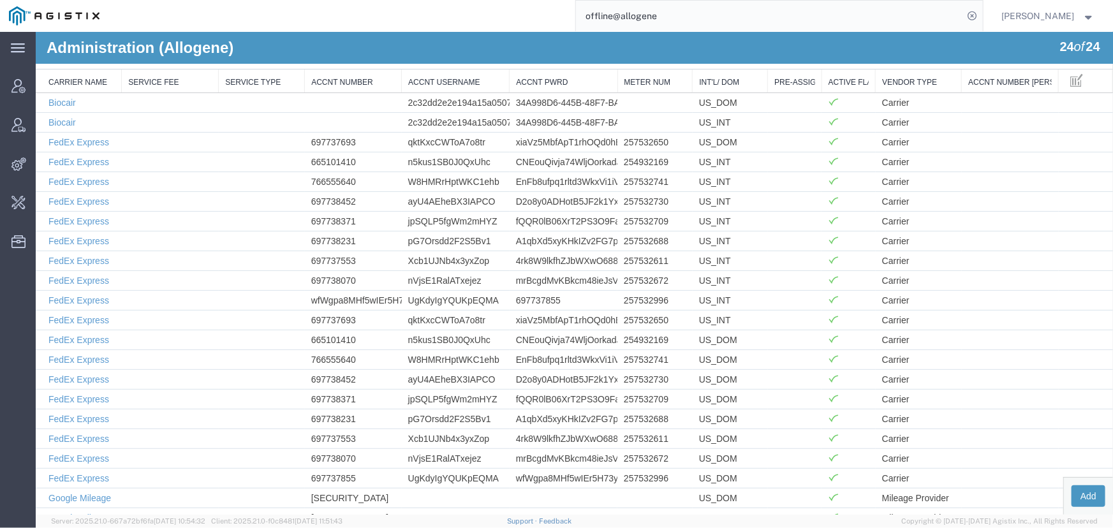
scroll to position [168, 0]
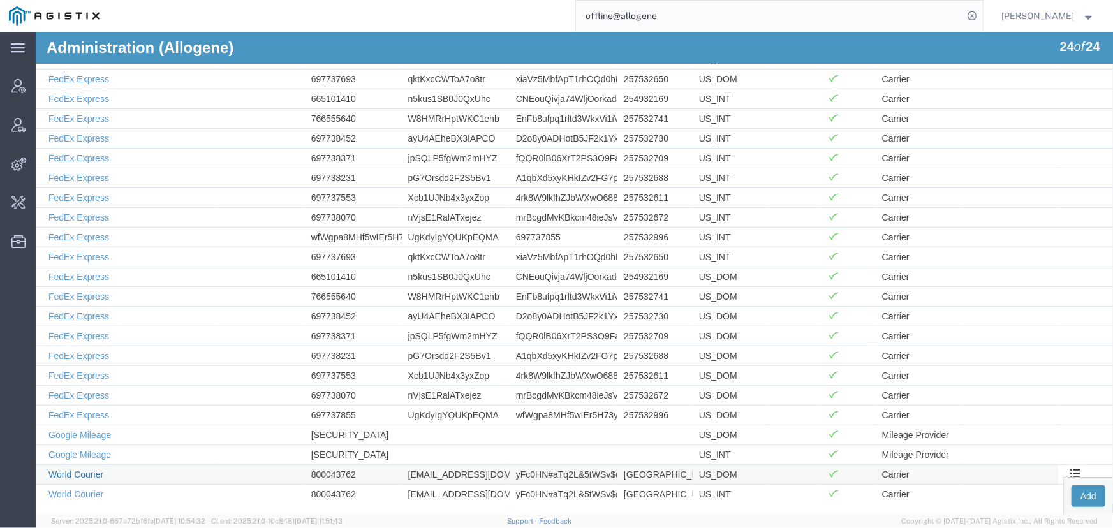
click at [72, 469] on link "World Courier" at bounding box center [75, 474] width 55 height 10
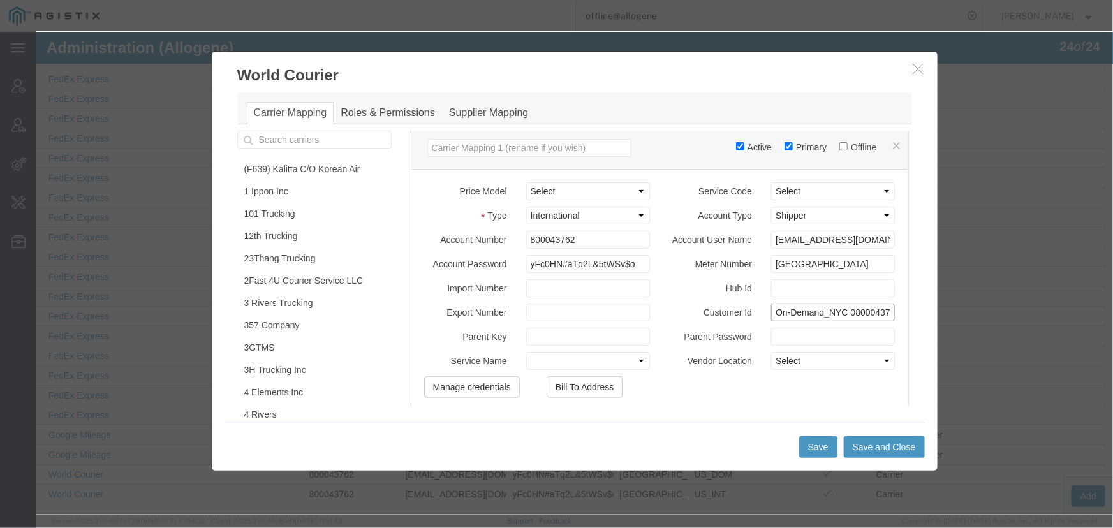
scroll to position [0, 13]
drag, startPoint x: 837, startPoint y: 321, endPoint x: 883, endPoint y: 319, distance: 46.6
click at [883, 319] on div "On-Demand_NYC 0800043762" at bounding box center [832, 312] width 143 height 18
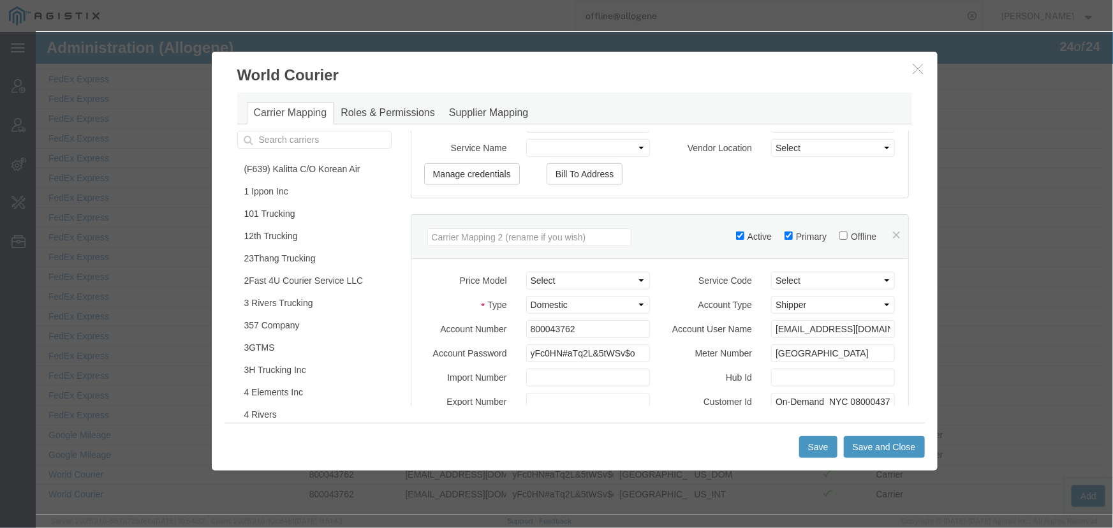
scroll to position [464, 0]
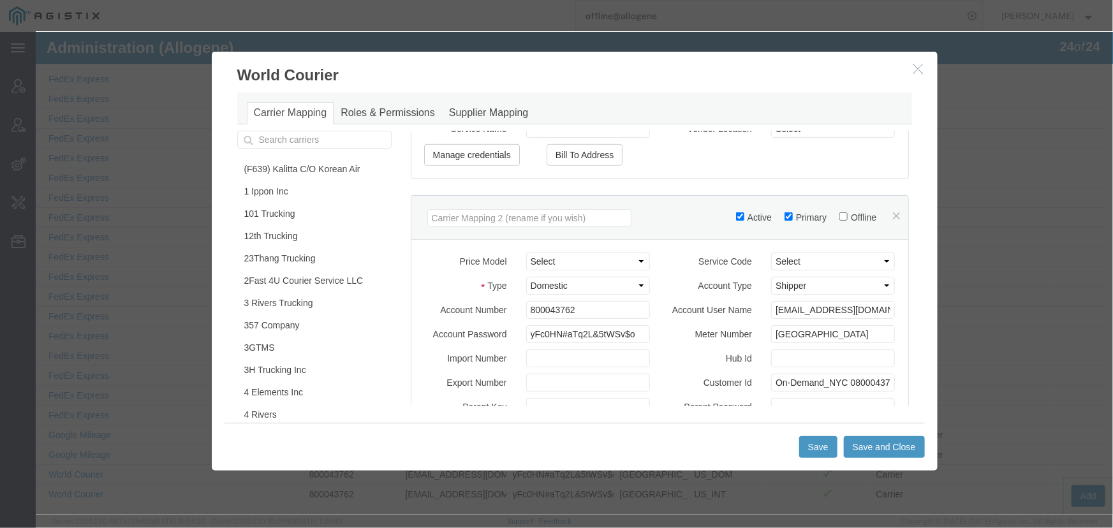
type input "On-Demand_NYC 27471"
drag, startPoint x: 836, startPoint y: 391, endPoint x: 883, endPoint y: 388, distance: 47.9
click at [883, 388] on div "On-Demand_NYC 0800043762" at bounding box center [832, 382] width 143 height 18
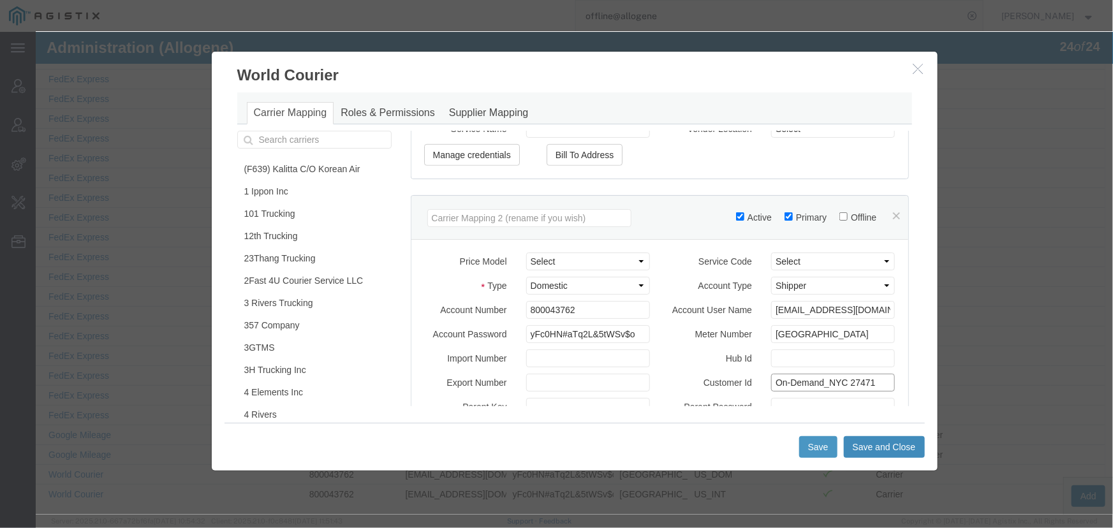
type input "On-Demand_NYC 27471"
click at [871, 443] on button "Save and Close" at bounding box center [883, 447] width 81 height 22
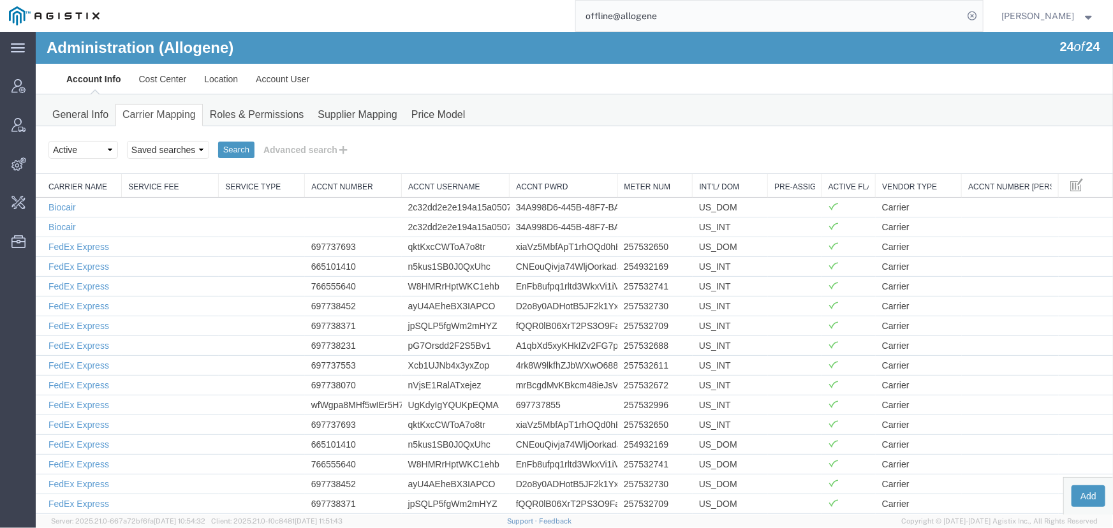
click at [318, 80] on ul "Account Info Cost Center Location Account User" at bounding box center [574, 78] width 1034 height 30
click at [295, 86] on link "Account User" at bounding box center [281, 78] width 71 height 31
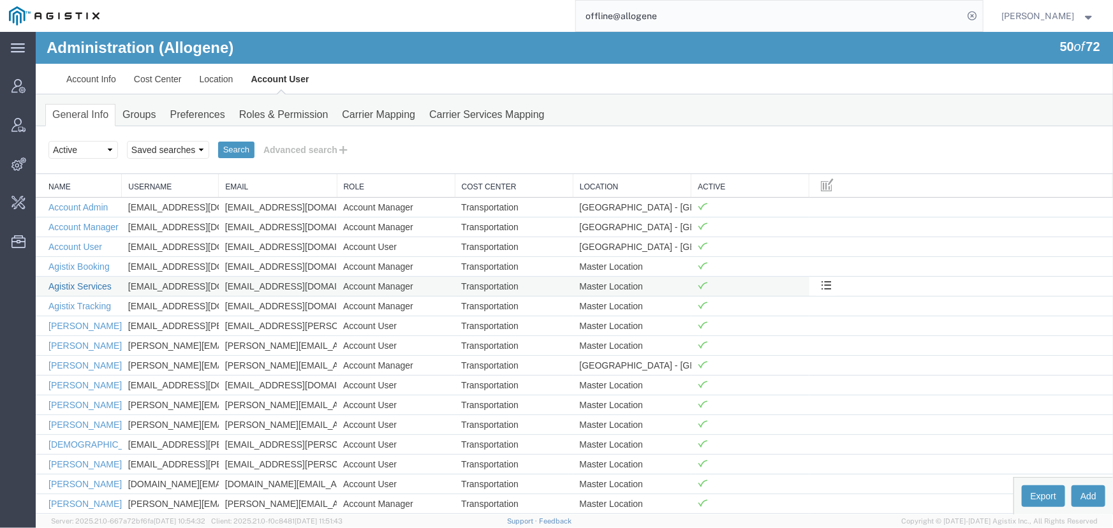
click at [72, 286] on link "Agistix Services" at bounding box center [79, 286] width 63 height 10
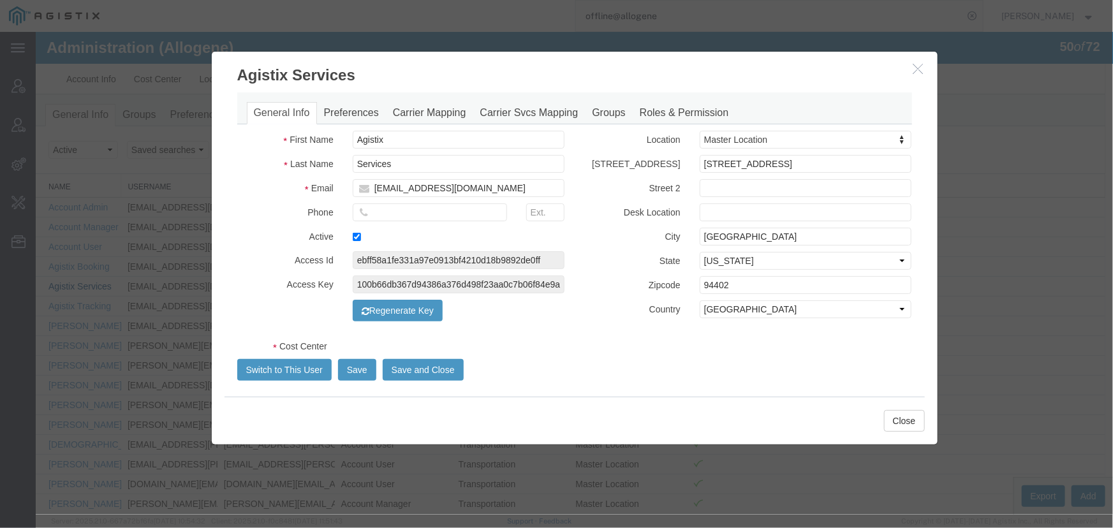
select select "COSTCENTER"
select select "65131"
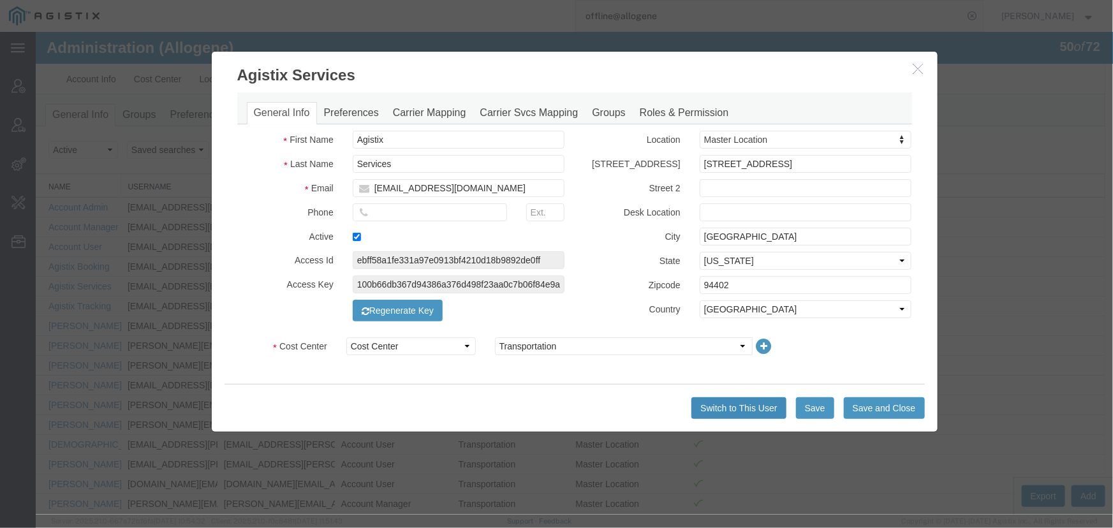
click at [708, 401] on button "Switch to This User" at bounding box center [738, 408] width 94 height 22
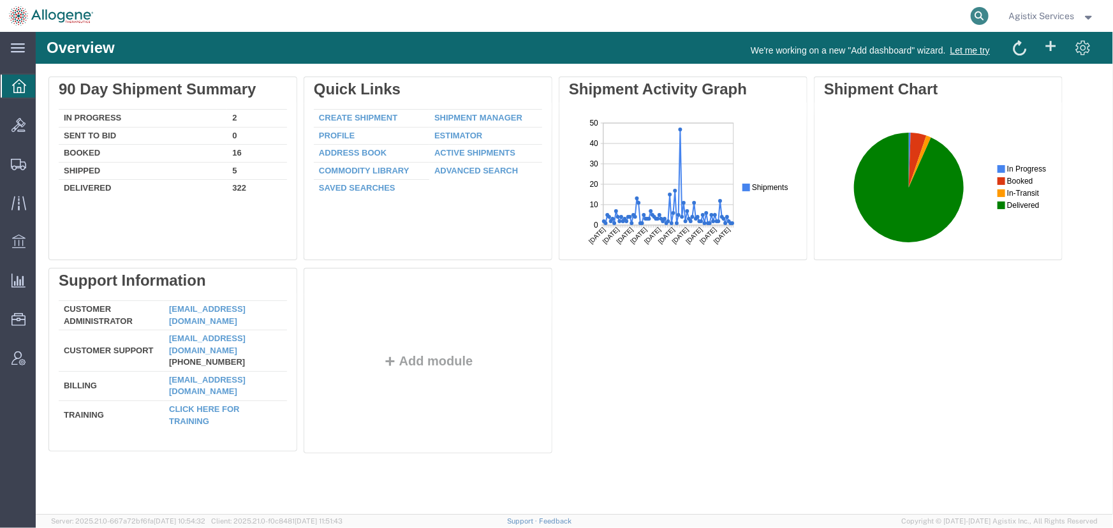
drag, startPoint x: 976, startPoint y: 16, endPoint x: 970, endPoint y: 18, distance: 6.9
click at [972, 18] on icon at bounding box center [980, 16] width 18 height 18
type input "57066444"
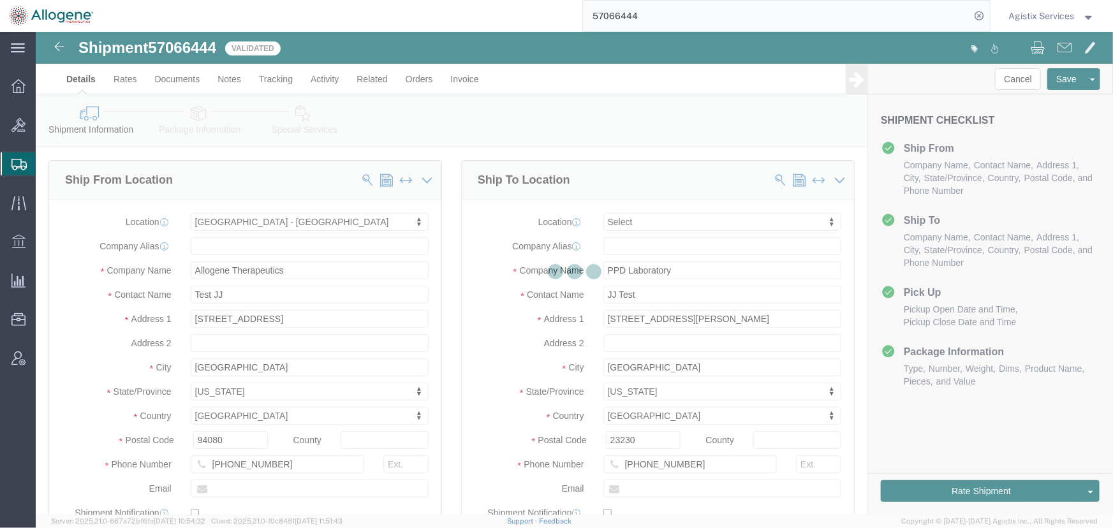
select select "52632"
select select
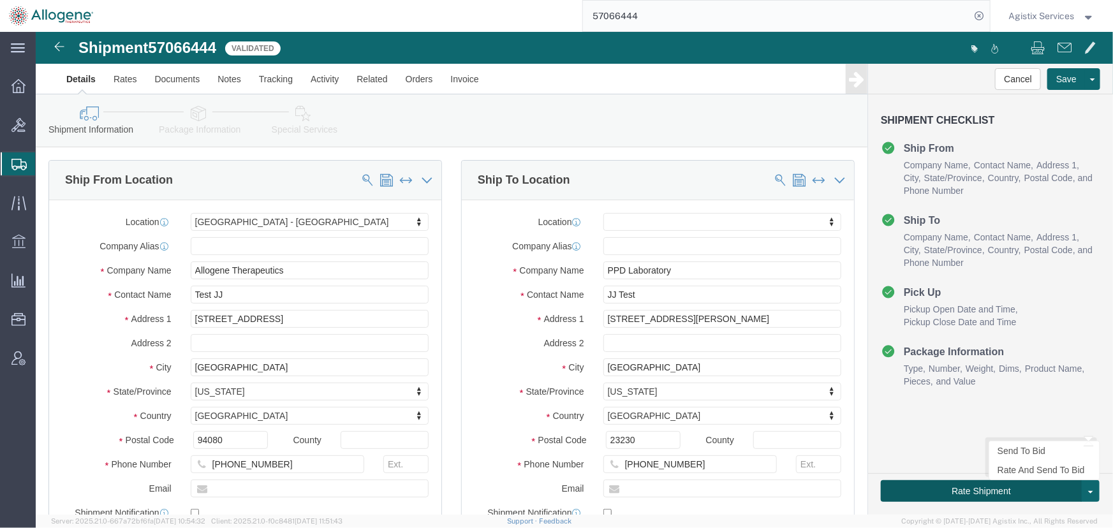
click button "Rate Shipment"
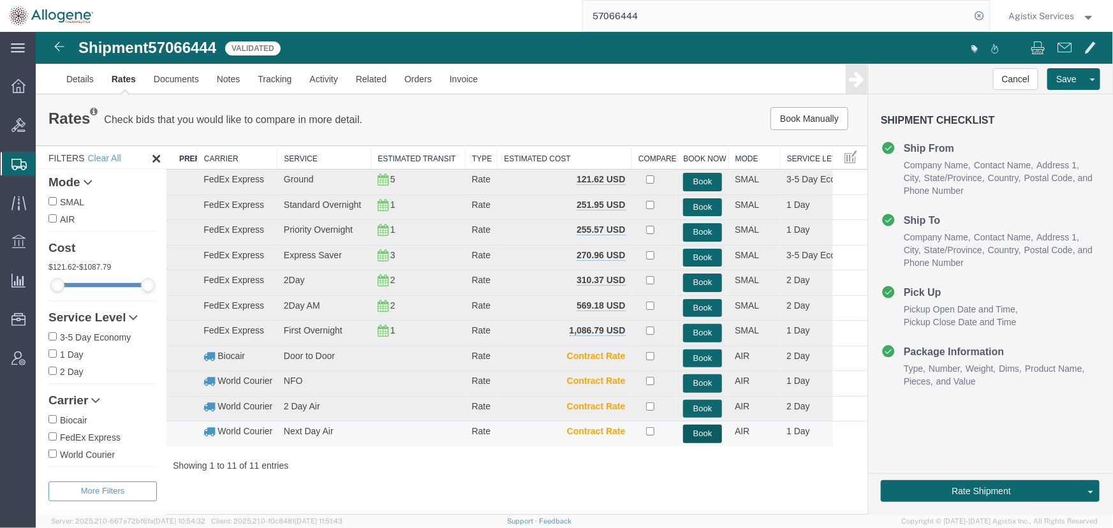
click at [697, 432] on button "Book" at bounding box center [701, 433] width 39 height 18
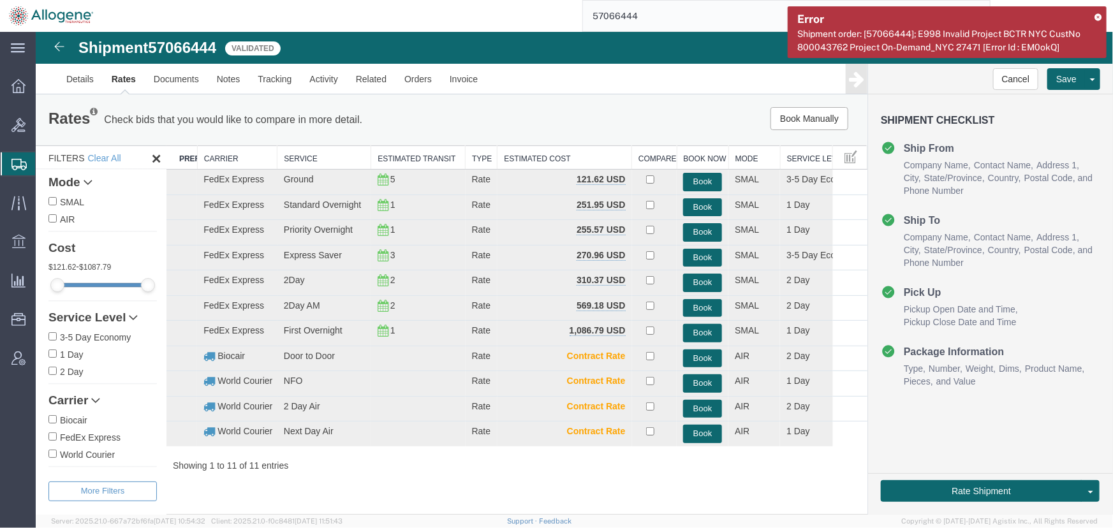
click at [1096, 15] on icon at bounding box center [1098, 16] width 7 height 7
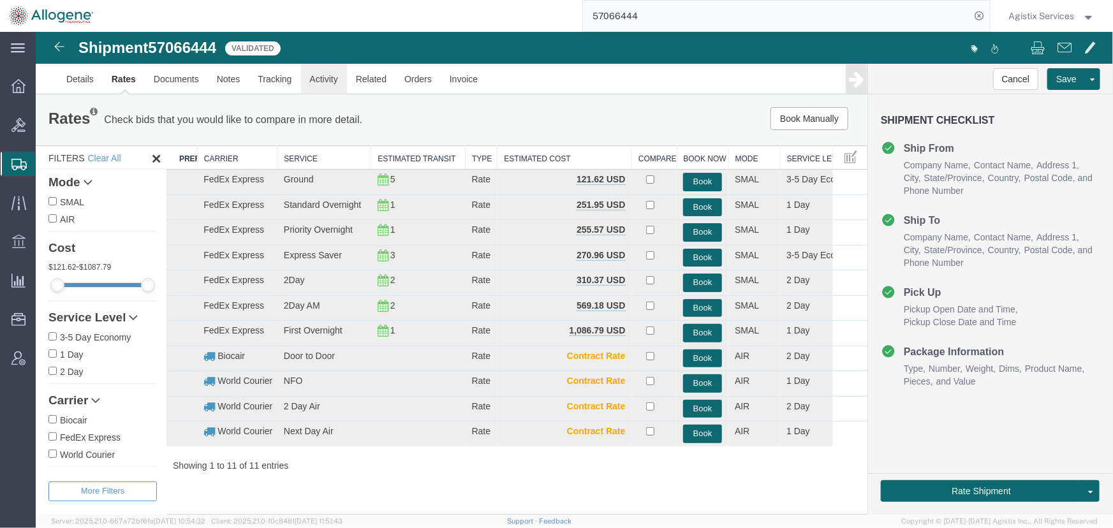
click at [330, 84] on link "Activity" at bounding box center [323, 78] width 46 height 31
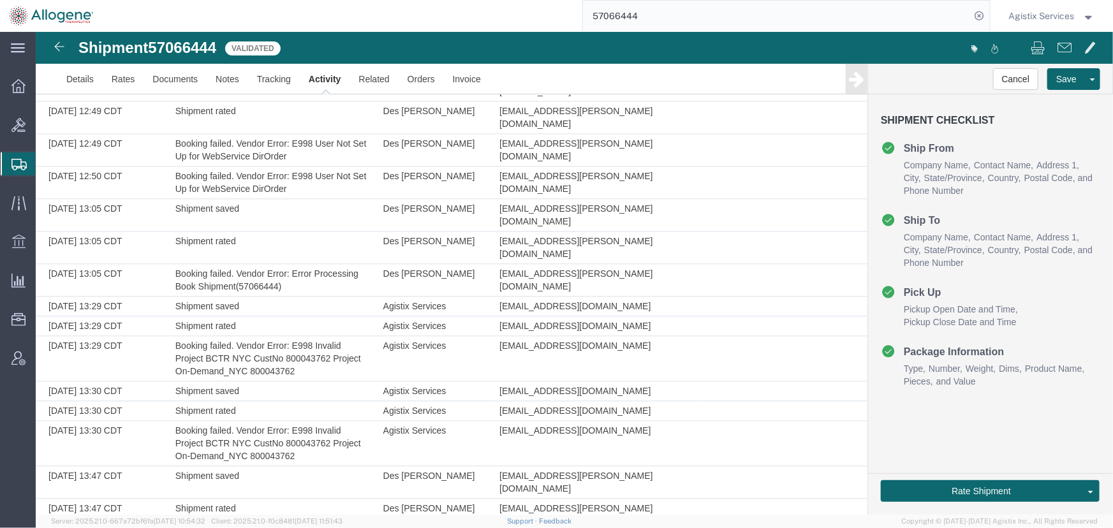
scroll to position [1527, 0]
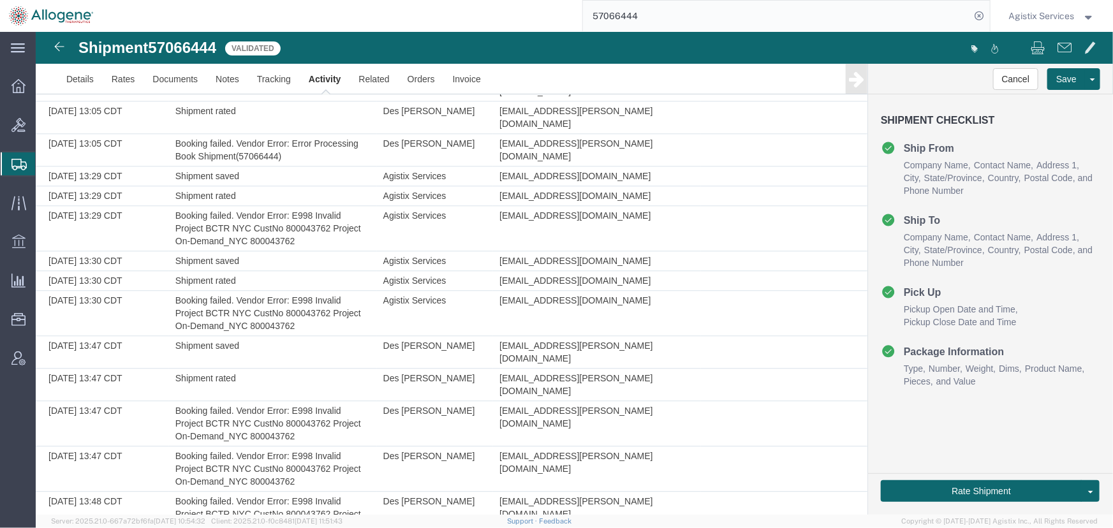
click at [1051, 13] on span "Agistix Services" at bounding box center [1042, 16] width 66 height 14
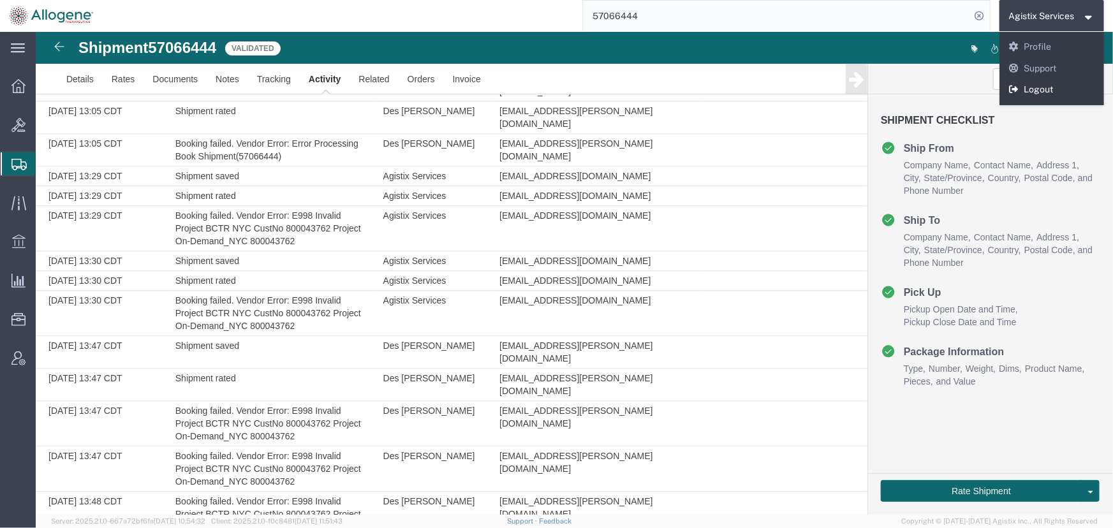
drag, startPoint x: 1040, startPoint y: 89, endPoint x: 765, endPoint y: 54, distance: 277.2
click at [1040, 89] on link "Logout" at bounding box center [1052, 90] width 105 height 22
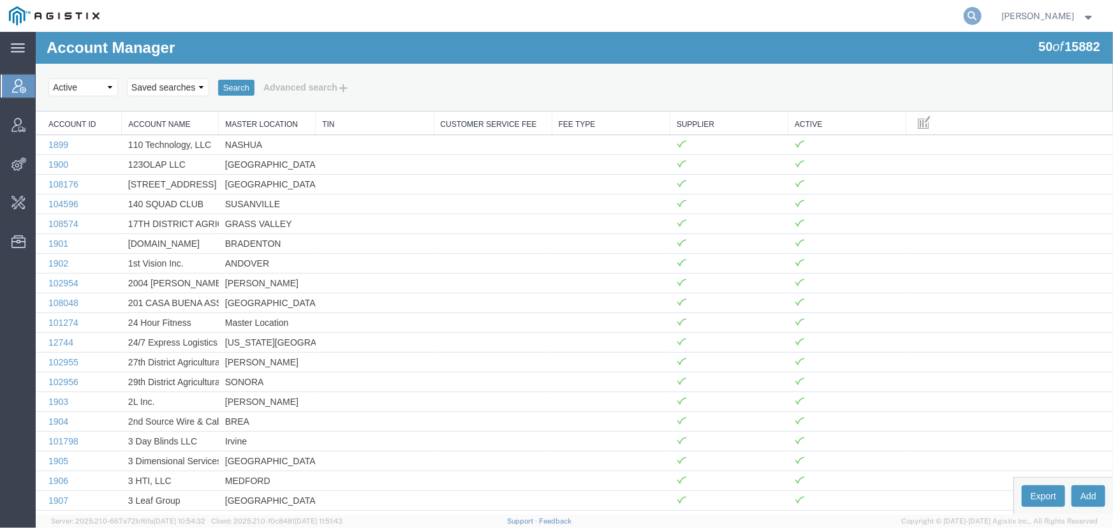
click at [975, 17] on icon at bounding box center [973, 16] width 18 height 18
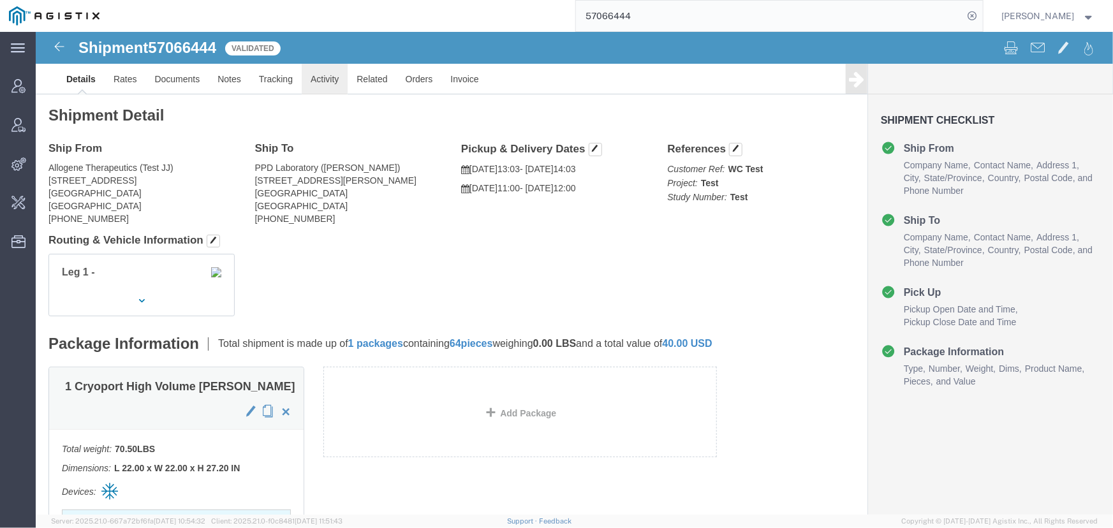
click link "Activity"
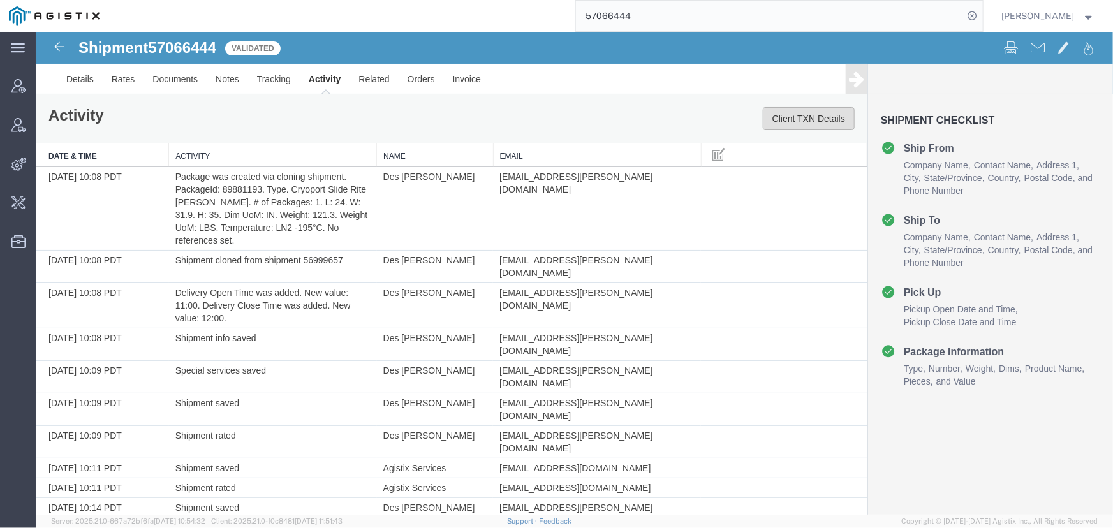
click at [800, 117] on button "Client TXN Details" at bounding box center [808, 118] width 92 height 23
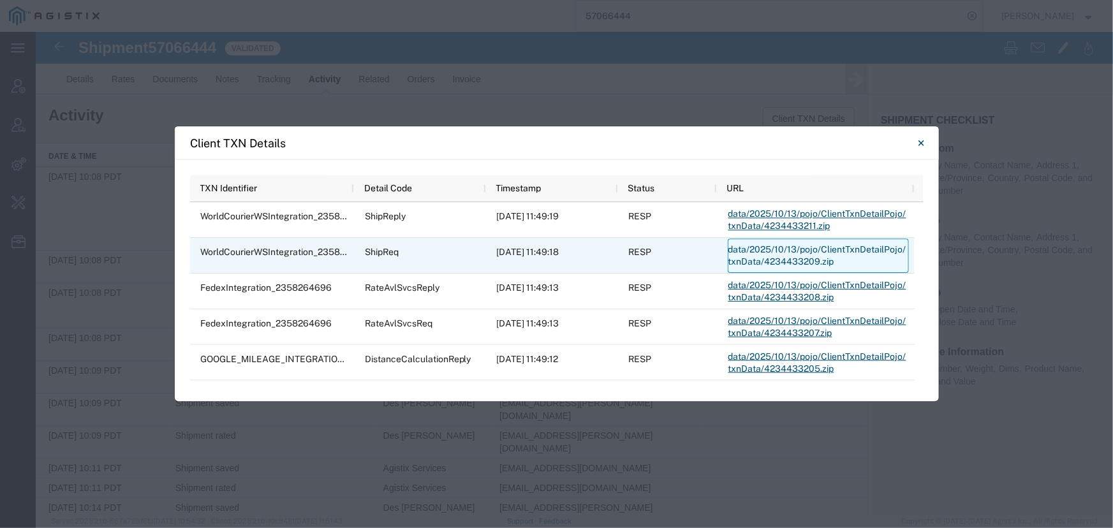
click at [755, 255] on link "data/2025/10/13/pojo/ClientTxnDetailPojo/txnData/4234433209.zip" at bounding box center [818, 256] width 181 height 34
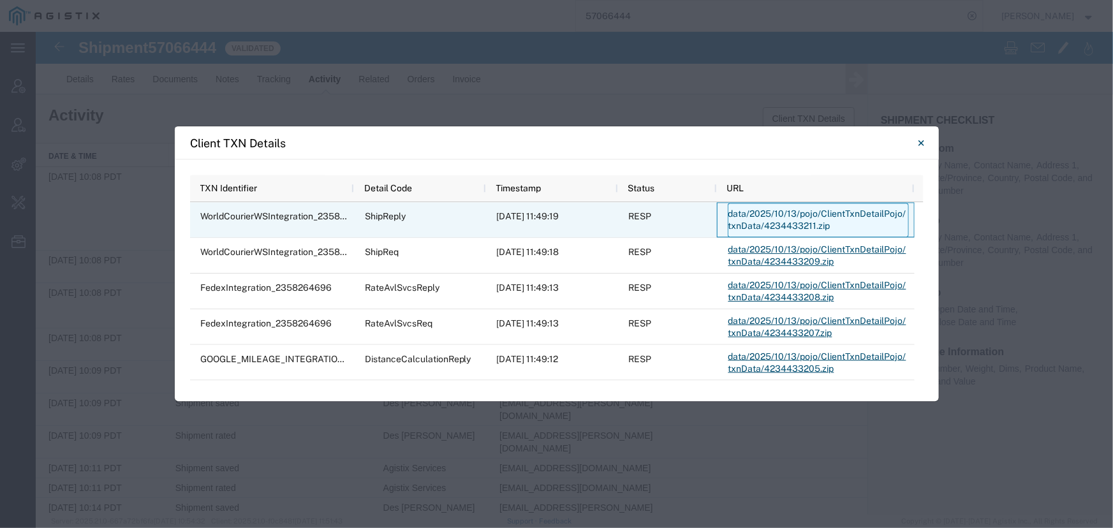
click at [762, 222] on link "data/2025/10/13/pojo/ClientTxnDetailPojo/txnData/4234433211.zip" at bounding box center [818, 220] width 181 height 34
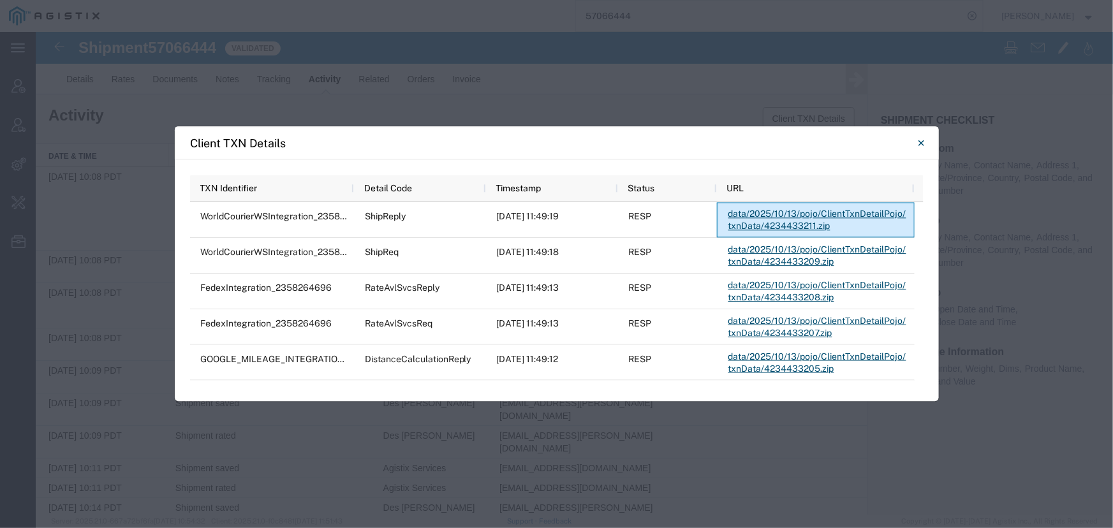
click at [810, 140] on div "Client TXN Details" at bounding box center [557, 142] width 764 height 33
click at [925, 144] on button "Close" at bounding box center [922, 143] width 26 height 26
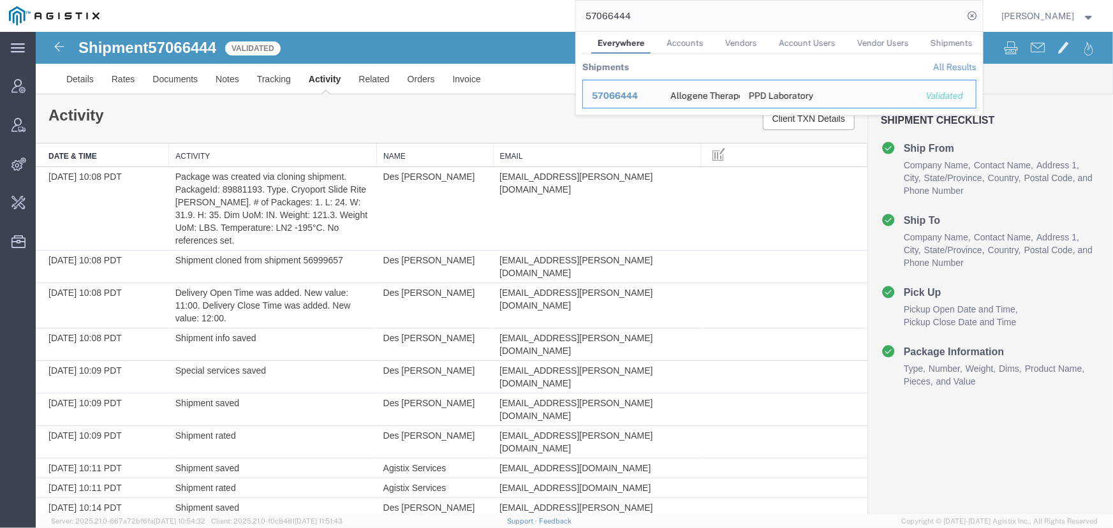
drag, startPoint x: 656, startPoint y: 13, endPoint x: 439, endPoint y: 16, distance: 216.2
click at [439, 16] on div "57066444 Everywhere Accounts Vendors Account Users Vendor Users Shipments Shipm…" at bounding box center [545, 16] width 874 height 32
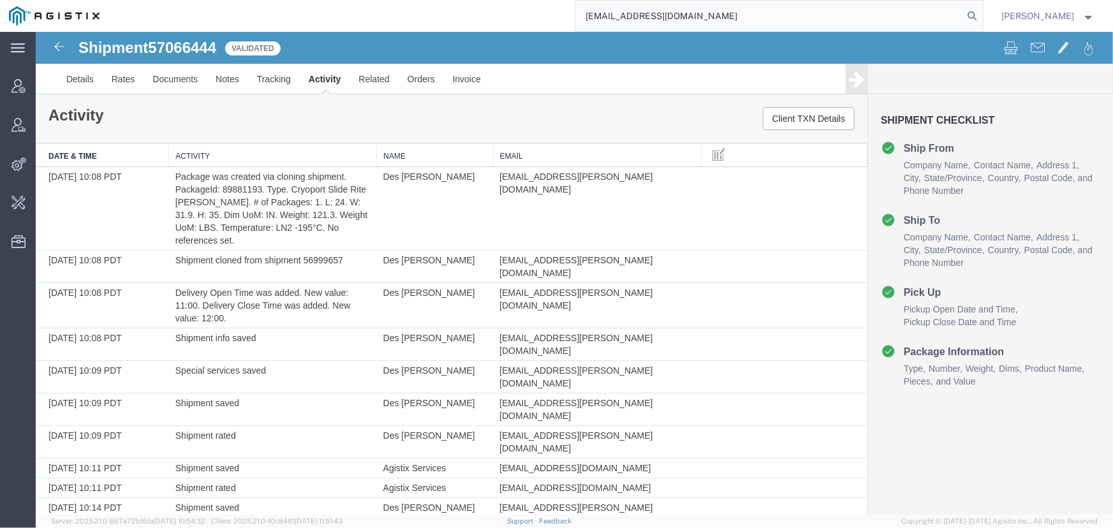
type input "[EMAIL_ADDRESS][DOMAIN_NAME]"
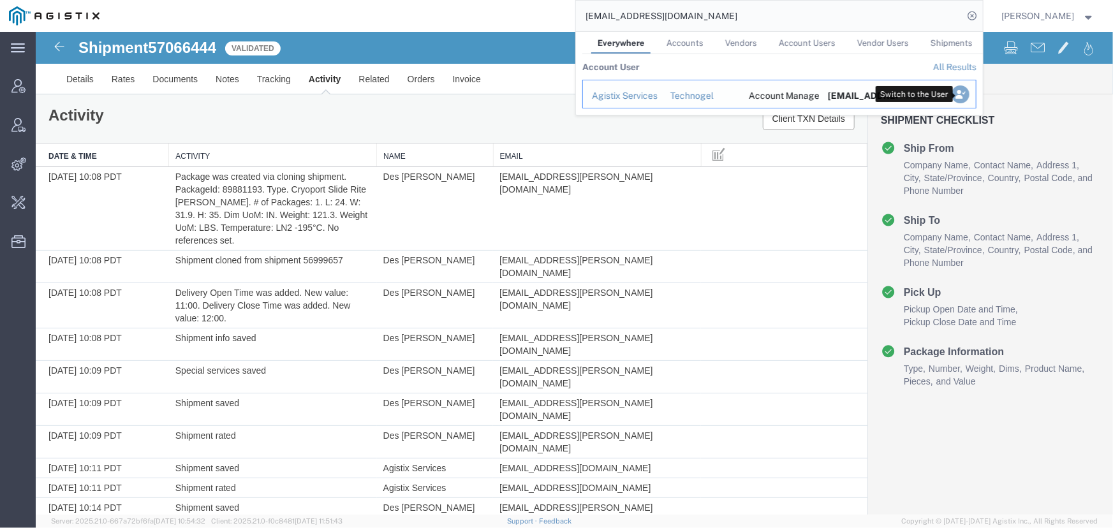
click at [954, 95] on icon "Search Results" at bounding box center [960, 94] width 18 height 18
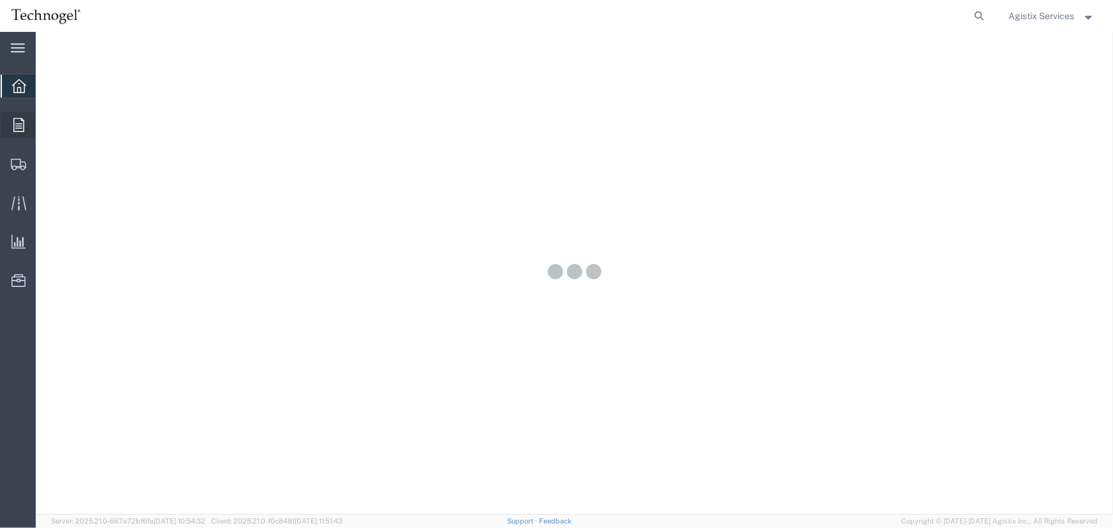
click at [17, 128] on icon at bounding box center [18, 125] width 11 height 14
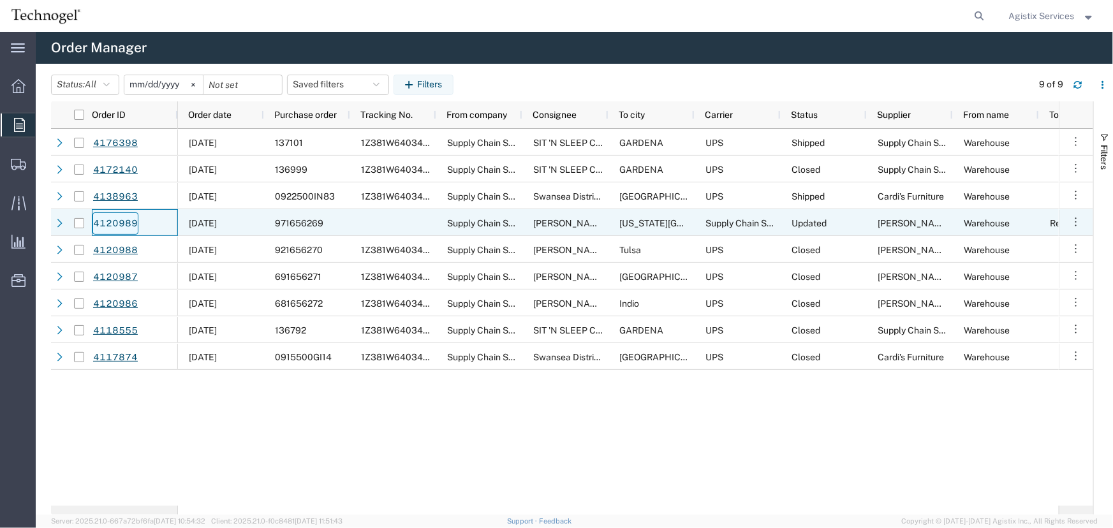
click at [117, 221] on link "4120989" at bounding box center [115, 223] width 46 height 22
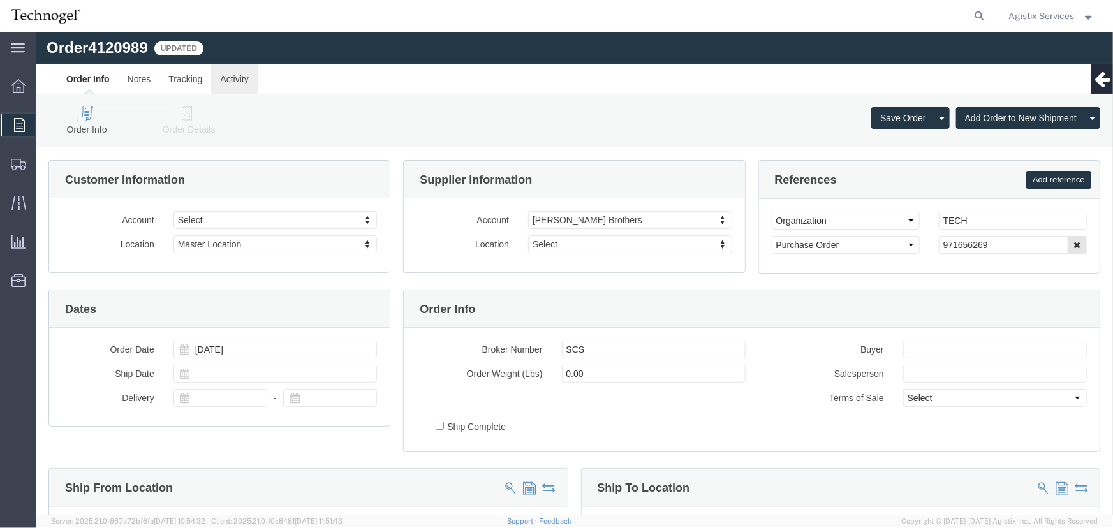
select select
click link "Activity"
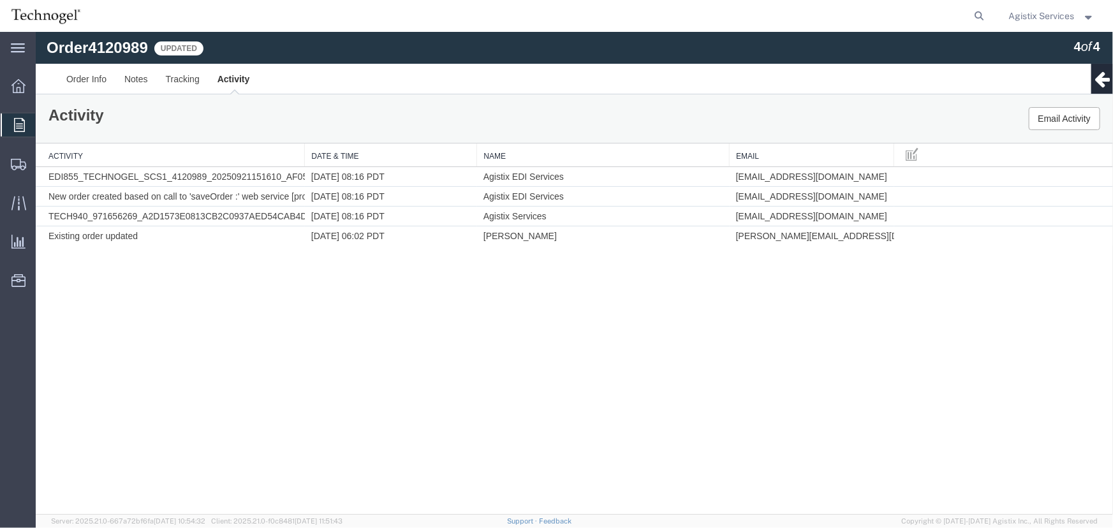
drag, startPoint x: 629, startPoint y: 157, endPoint x: 734, endPoint y: 155, distance: 104.6
click at [734, 155] on div "Activity Date & Time Name Email EDI855_TECHNOGEL_SCS1_4120989_20250921151610_AF…" at bounding box center [573, 194] width 1077 height 102
drag, startPoint x: 892, startPoint y: 156, endPoint x: 1019, endPoint y: 152, distance: 127.0
click at [1019, 152] on div "Activity Date & Time Name Email EDI855_TECHNOGEL_SCS1_4120989_20250921151610_AF…" at bounding box center [573, 194] width 1077 height 102
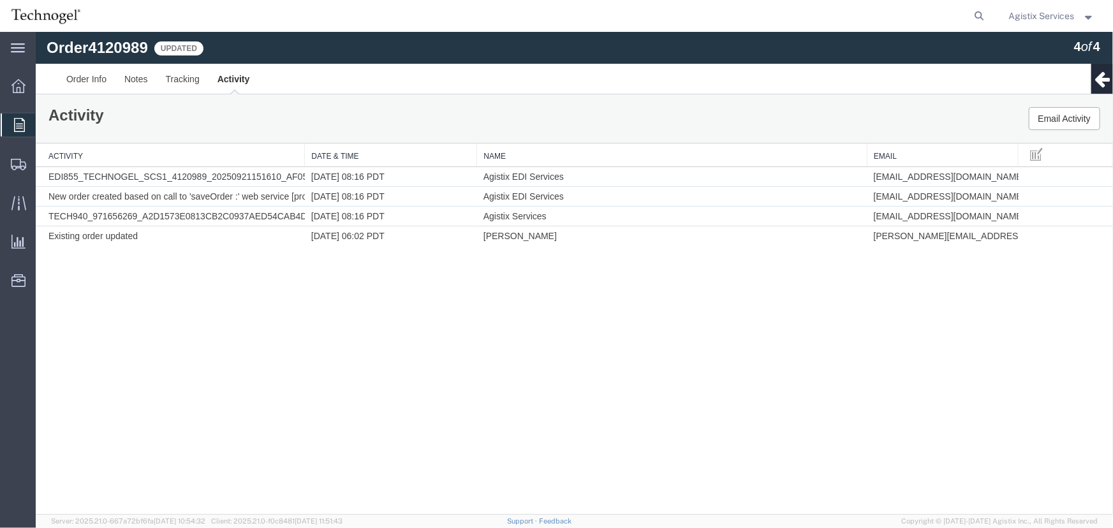
drag, startPoint x: 730, startPoint y: 156, endPoint x: 869, endPoint y: 151, distance: 139.8
click at [869, 151] on div "Activity Date & Time Name Email EDI855_TECHNOGEL_SCS1_4120989_20250921151610_AF…" at bounding box center [573, 194] width 1077 height 102
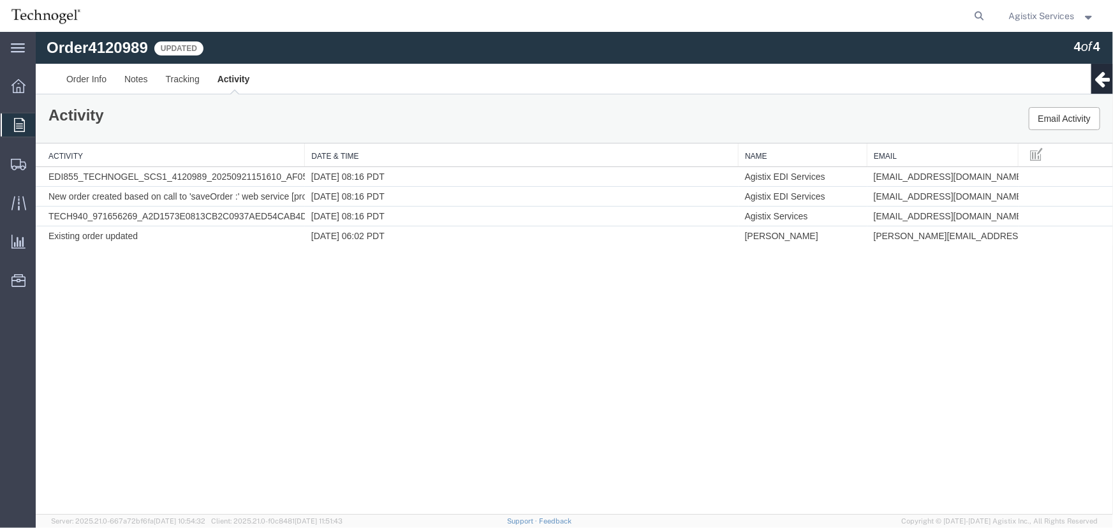
drag, startPoint x: 475, startPoint y: 157, endPoint x: 682, endPoint y: 156, distance: 206.7
click at [737, 159] on div "Activity Date & Time Name Email EDI855_TECHNOGEL_SCS1_4120989_20250921151610_AF…" at bounding box center [573, 194] width 1077 height 102
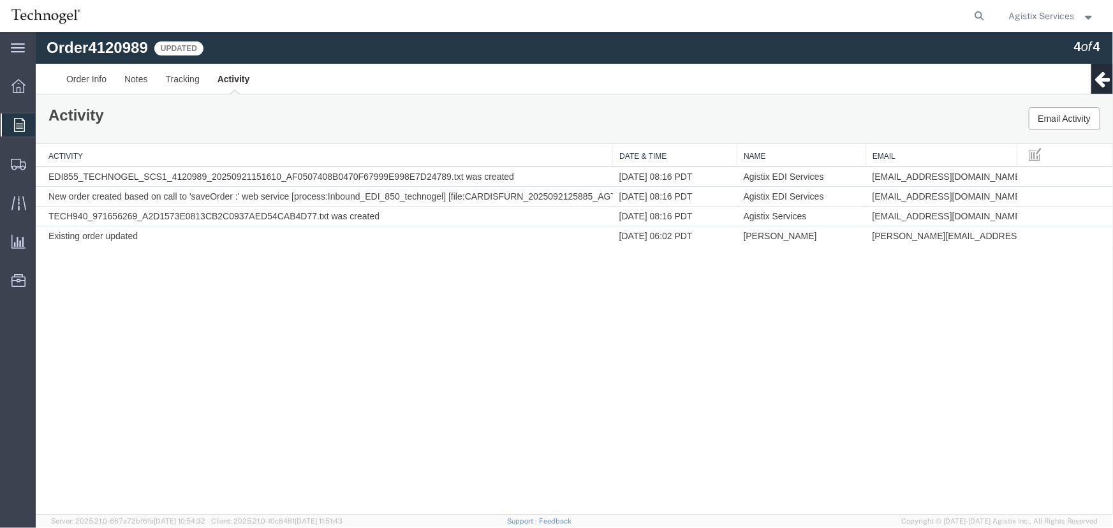
drag, startPoint x: 306, startPoint y: 153, endPoint x: 615, endPoint y: 153, distance: 309.4
click at [615, 153] on div "Activity Date & Time Name Email EDI855_TECHNOGEL_SCS1_4120989_20250921151610_AF…" at bounding box center [573, 194] width 1077 height 102
drag, startPoint x: 465, startPoint y: 197, endPoint x: 602, endPoint y: 197, distance: 137.1
click at [602, 197] on td "New order created based on call to 'saveOrder :' web service [process:Inbound_E…" at bounding box center [323, 196] width 577 height 20
